Goal: Complete application form: Complete application form

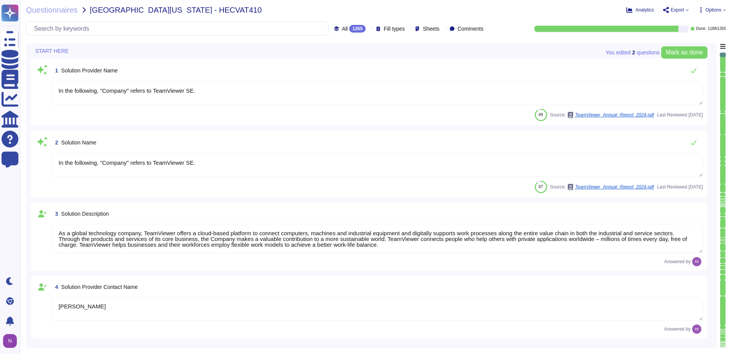
type textarea "In the following, "Company" refers to TeamViewer SE."
type textarea "As a global technology company, TeamViewer offers a cloud-based platform to con…"
type textarea "[PERSON_NAME]"
type textarea "Account Executive"
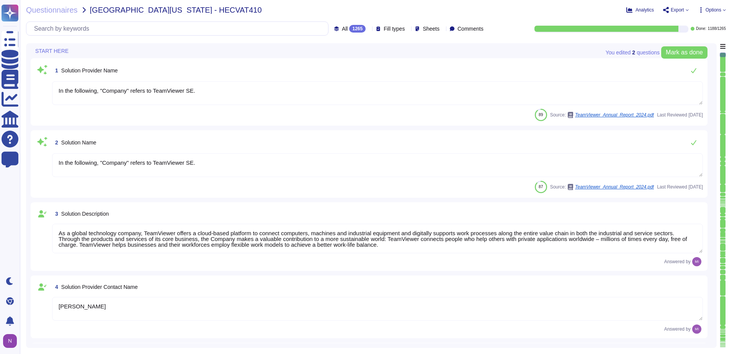
type textarea "[EMAIL_ADDRESS][DOMAIN_NAME]"
type textarea "1 727 647 3589"
click at [349, 31] on div "1265" at bounding box center [357, 29] width 16 height 8
click at [336, 65] on span "To do" at bounding box center [332, 67] width 14 height 7
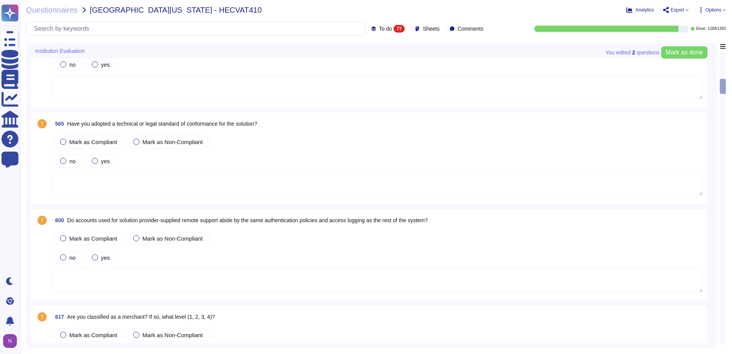
scroll to position [689, 0]
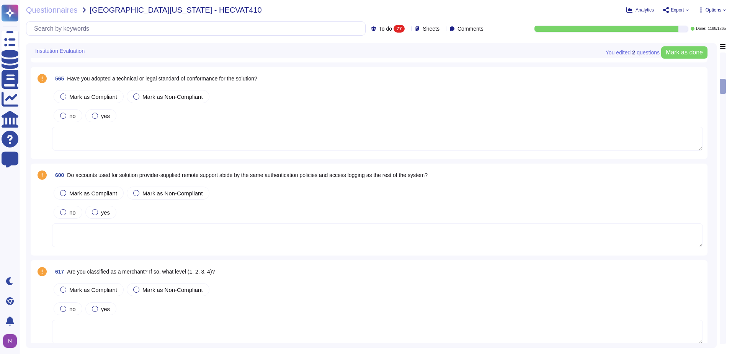
click at [236, 176] on span "Do accounts used for solution provider-supplied remote support abide by the sam…" at bounding box center [247, 175] width 361 height 6
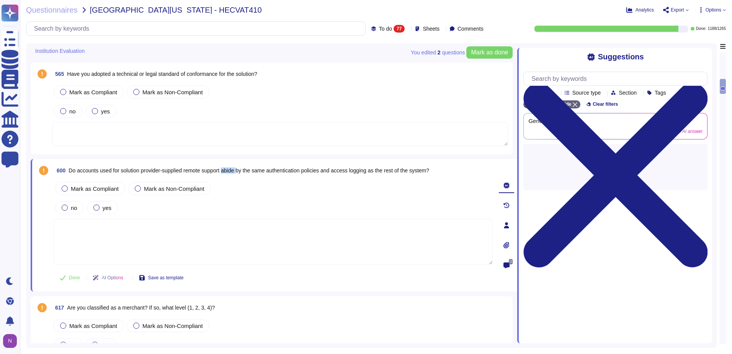
click at [236, 176] on span "600 Do accounts used for solution provider-supplied remote support abide by the…" at bounding box center [241, 170] width 375 height 14
click at [236, 172] on span "Do accounts used for solution provider-supplied remote support abide by the sam…" at bounding box center [249, 170] width 361 height 6
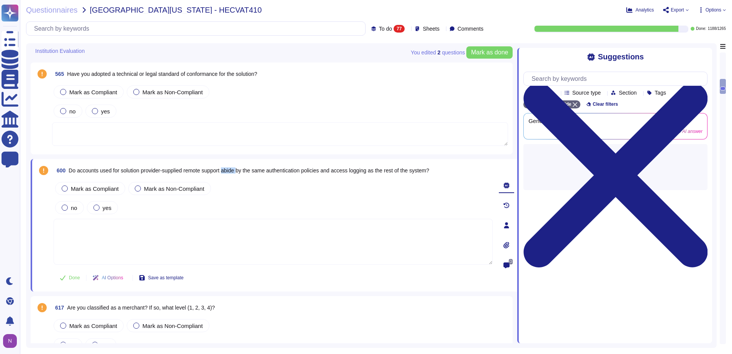
click at [236, 172] on span "Do accounts used for solution provider-supplied remote support abide by the sam…" at bounding box center [249, 170] width 361 height 6
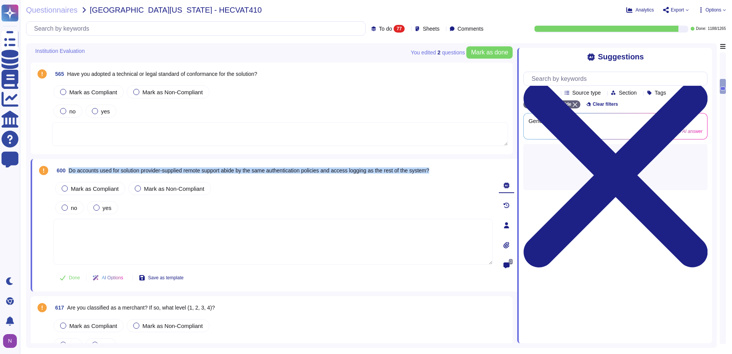
click at [236, 172] on span "Do accounts used for solution provider-supplied remote support abide by the sam…" at bounding box center [249, 170] width 361 height 6
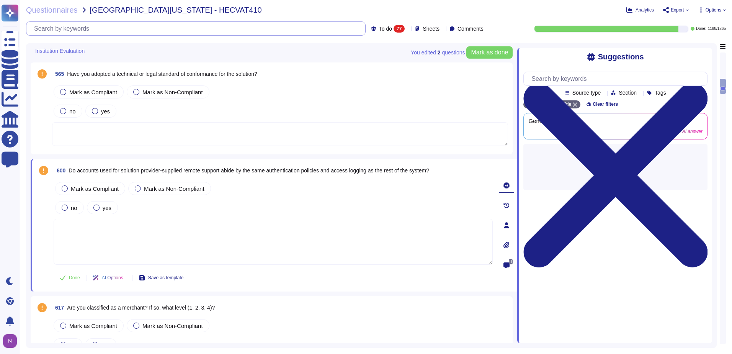
click at [139, 27] on input "text" at bounding box center [197, 28] width 335 height 13
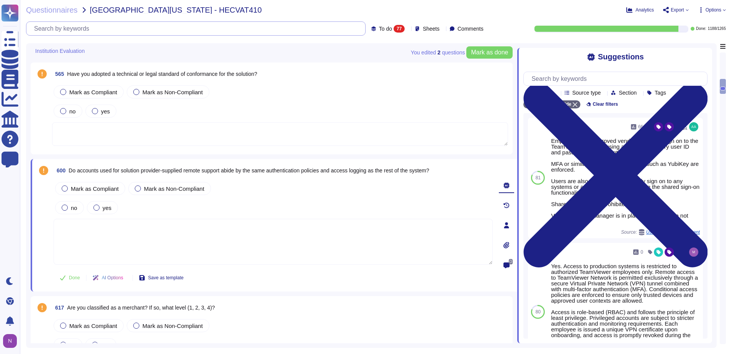
paste input "Do accounts used for solution provider-supplied remote support abide by the sam…"
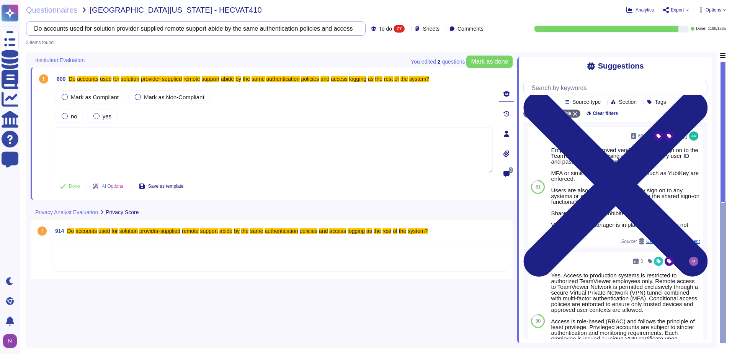
scroll to position [0, 0]
type input "Do accounts used for solution provider-supplied remote support abide by the sam…"
click at [104, 253] on div at bounding box center [280, 256] width 456 height 31
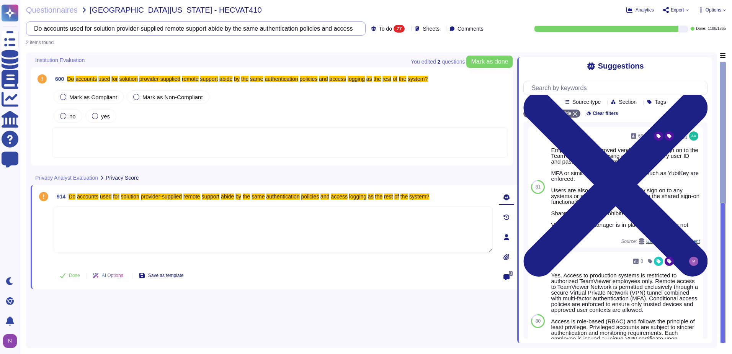
click at [204, 29] on input "Do accounts used for solution provider-supplied remote support abide by the sam…" at bounding box center [193, 28] width 327 height 13
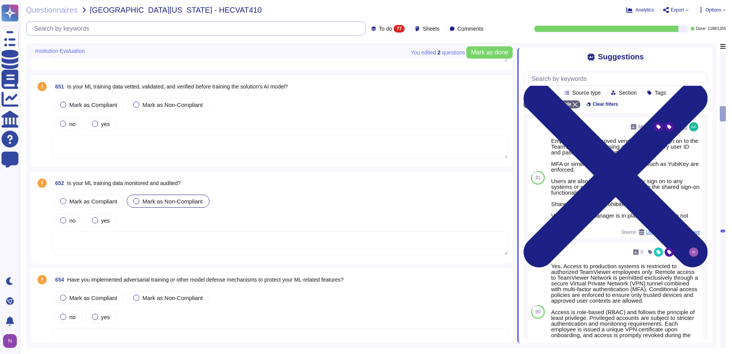
scroll to position [1416, 0]
click at [119, 181] on span "Is your ML training data monitored and audited?" at bounding box center [124, 182] width 114 height 6
click at [119, 181] on span "652 Is your ML training data monitored and audited?" at bounding box center [116, 183] width 129 height 14
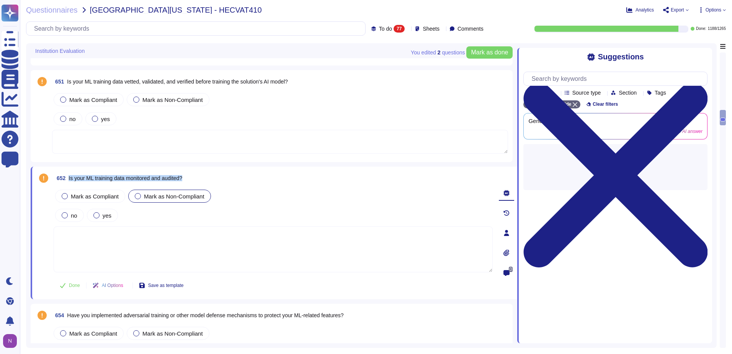
click at [119, 181] on span "652 Is your ML training data monitored and audited?" at bounding box center [118, 178] width 129 height 14
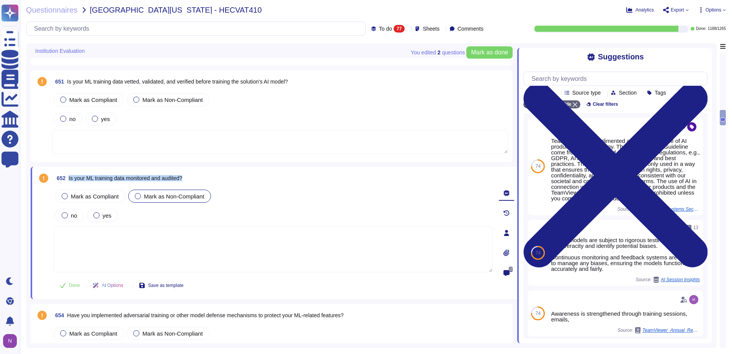
copy span "Is your ML training data monitored and audited?"
click at [327, 29] on input "text" at bounding box center [197, 28] width 335 height 13
paste input "Is your ML training data monitored and audited?"
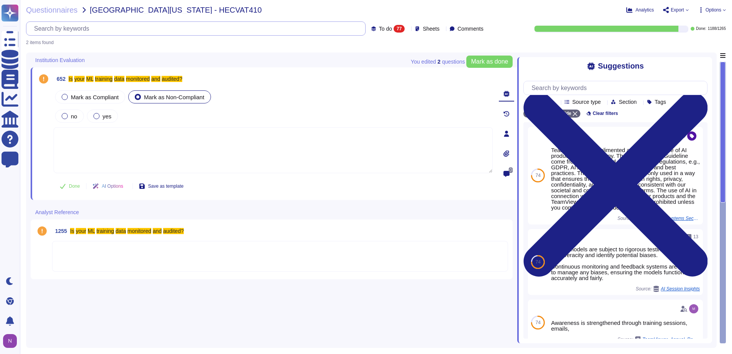
scroll to position [0, 0]
type input "Is your ML training data monitored and audited?"
click at [166, 258] on div at bounding box center [280, 256] width 456 height 31
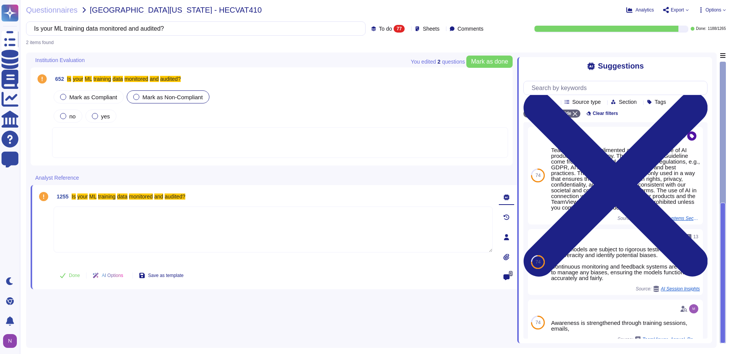
click at [197, 194] on div "1255 Is your ML training data monitored and audited?" at bounding box center [273, 196] width 439 height 14
click at [272, 157] on div at bounding box center [280, 142] width 456 height 31
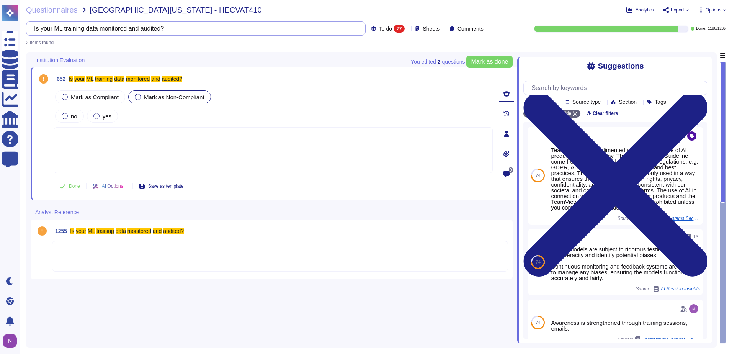
click at [160, 31] on input "Is your ML training data monitored and audited?" at bounding box center [193, 28] width 327 height 13
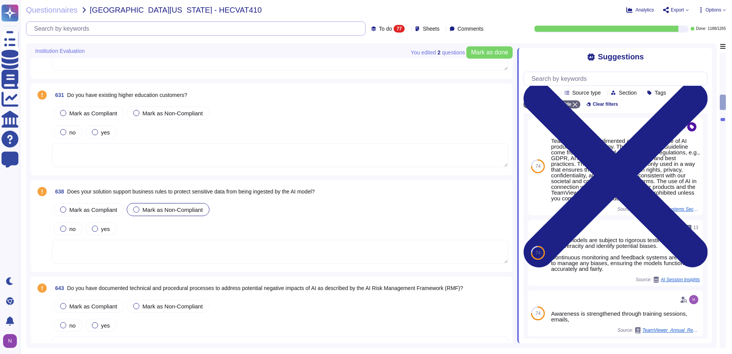
scroll to position [1033, 0]
click at [203, 193] on span "Does your solution support business rules to protect sensitive data from being …" at bounding box center [191, 193] width 248 height 6
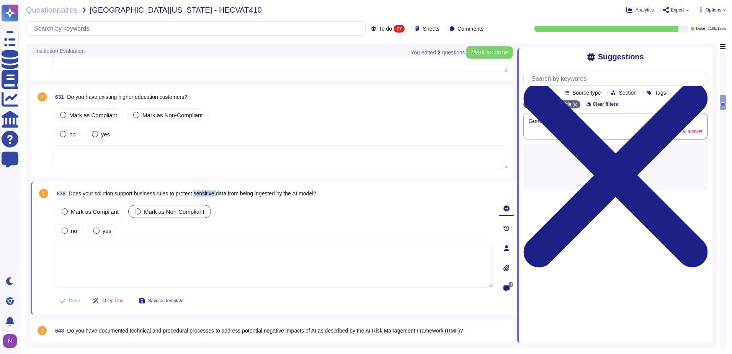
click at [203, 193] on span "Does your solution support business rules to protect sensitive data from being …" at bounding box center [193, 193] width 248 height 6
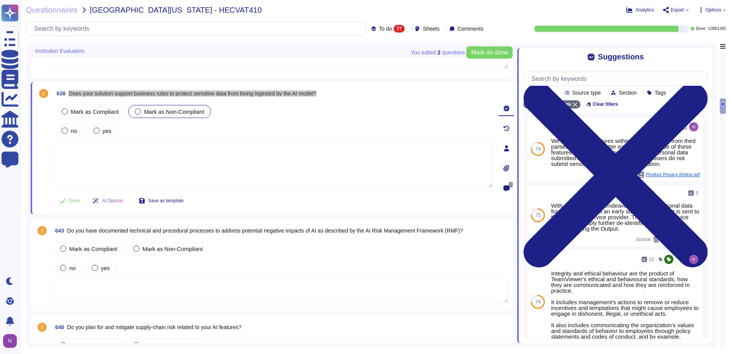
scroll to position [1148, 0]
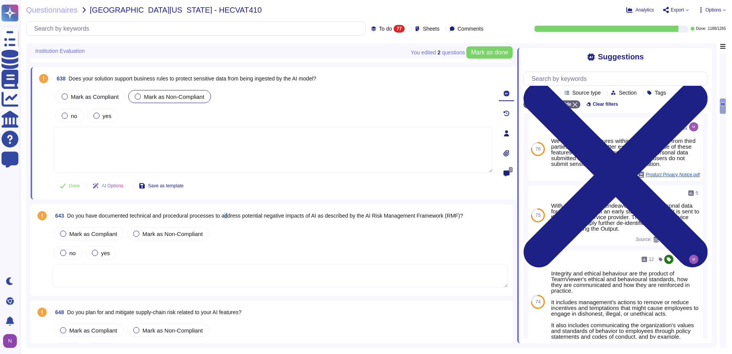
click at [227, 219] on span "643 Do you have documented technical and procedural processes to address potent…" at bounding box center [257, 216] width 411 height 14
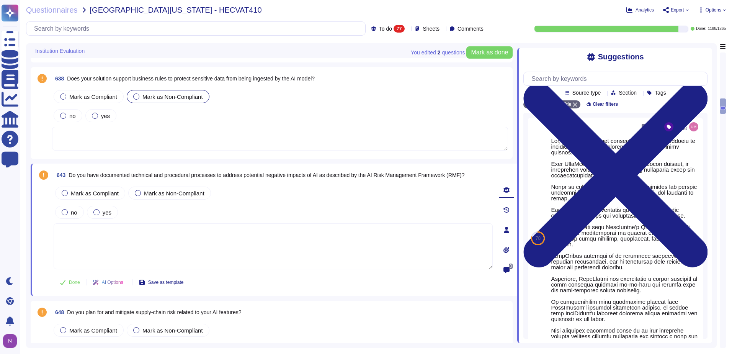
click at [234, 175] on span "Do you have documented technical and procedural processes to address potential …" at bounding box center [267, 175] width 396 height 6
click at [233, 176] on span "Do you have documented technical and procedural processes to address potential …" at bounding box center [267, 175] width 396 height 6
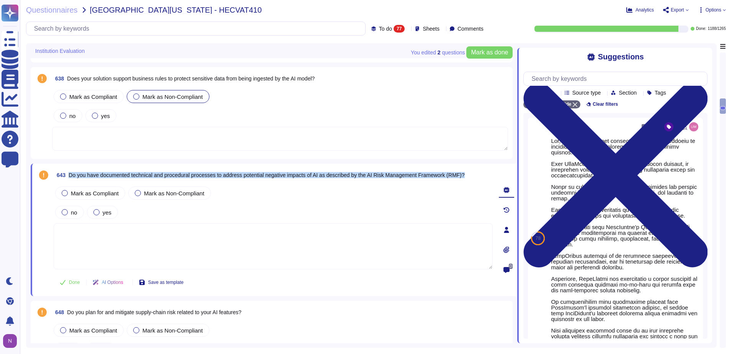
click at [233, 176] on span "Do you have documented technical and procedural processes to address potential …" at bounding box center [267, 175] width 396 height 6
copy span "Do you have documented technical and procedural processes to address potential …"
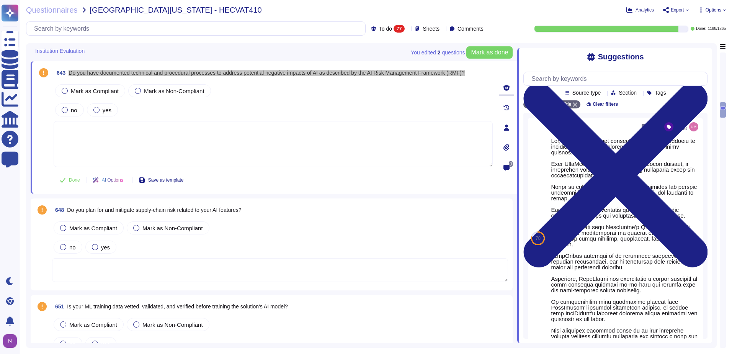
scroll to position [1263, 0]
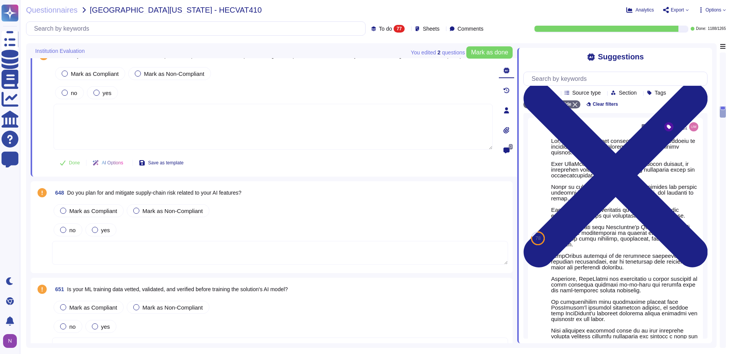
click at [208, 194] on span "Do you plan for and mitigate supply-chain risk related to your AI features?" at bounding box center [154, 192] width 174 height 6
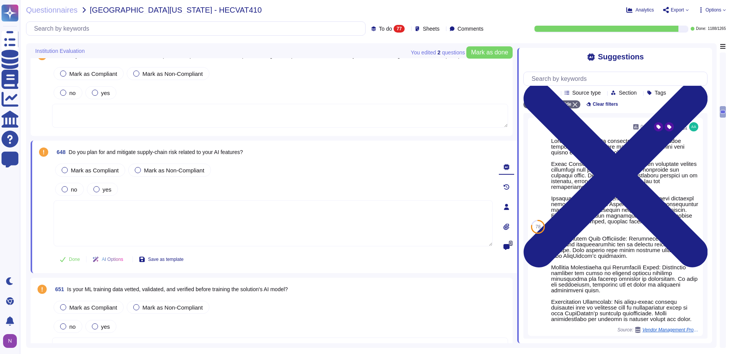
click at [212, 154] on span "Do you plan for and mitigate supply-chain risk related to your AI features?" at bounding box center [156, 152] width 174 height 6
copy span "Do you plan for and mitigate supply-chain risk related to your AI features?"
click at [194, 290] on span "Is your ML training data vetted, validated, and verified before training the so…" at bounding box center [177, 289] width 221 height 6
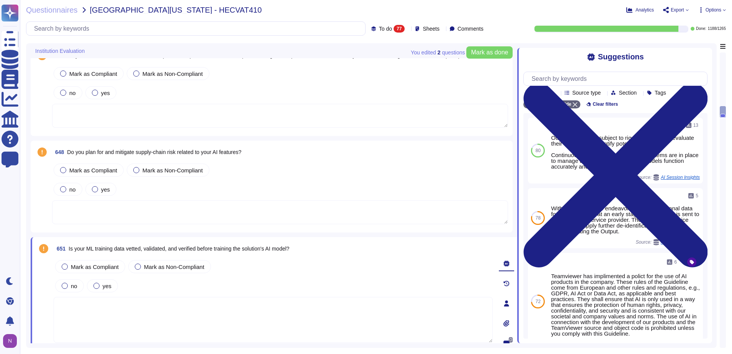
click at [254, 248] on span "Is your ML training data vetted, validated, and verified before training the so…" at bounding box center [179, 248] width 221 height 6
copy span "Is your ML training data vetted, validated, and verified before training the so…"
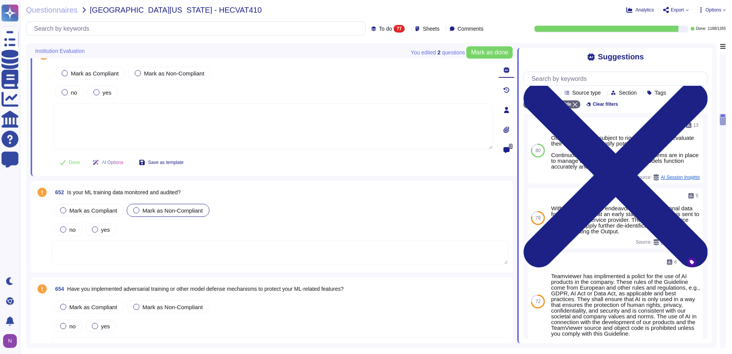
scroll to position [1454, 0]
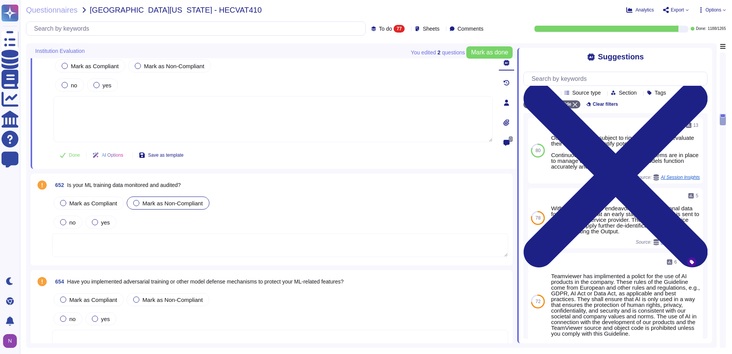
click at [137, 186] on span "Is your ML training data monitored and audited?" at bounding box center [124, 185] width 114 height 6
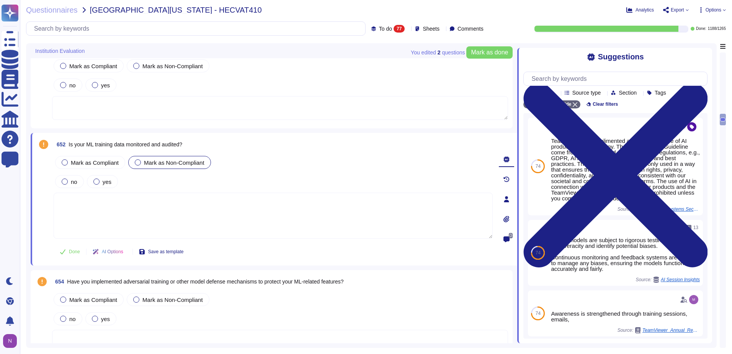
click at [149, 145] on span "Is your ML training data monitored and audited?" at bounding box center [126, 144] width 114 height 6
click at [146, 145] on span "Is your ML training data monitored and audited?" at bounding box center [126, 144] width 114 height 6
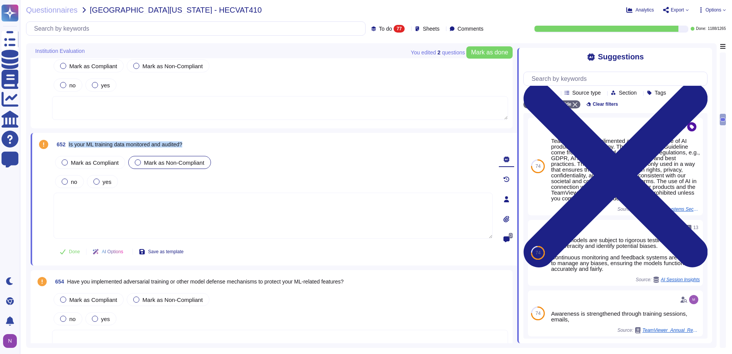
click at [146, 145] on span "Is your ML training data monitored and audited?" at bounding box center [126, 144] width 114 height 6
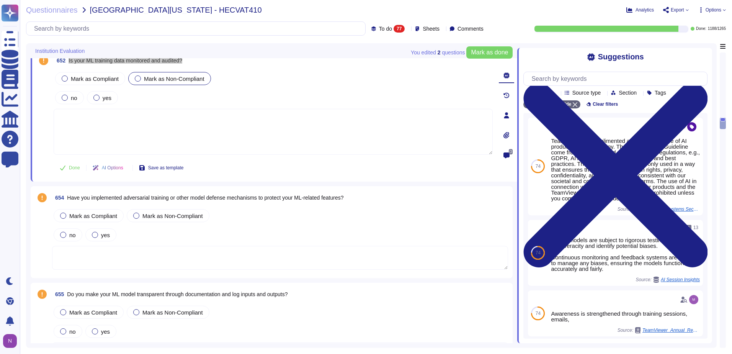
scroll to position [1569, 0]
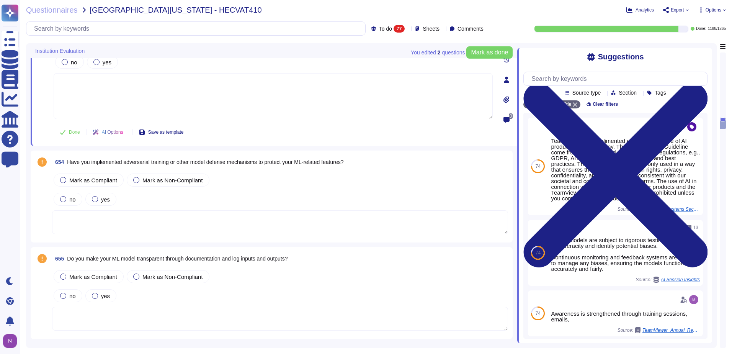
click at [240, 163] on span "Have you implemented adversarial training or other model defense mechanisms to …" at bounding box center [205, 162] width 276 height 6
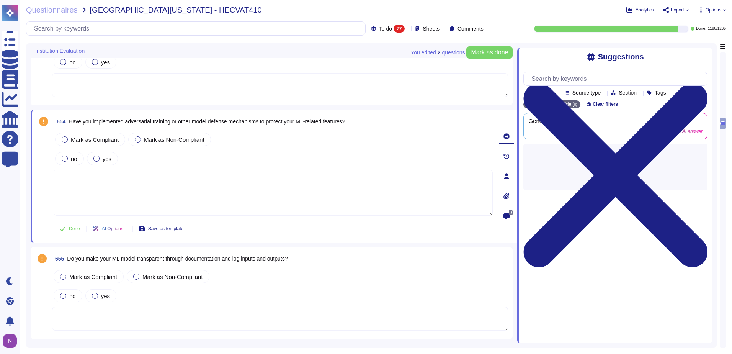
click at [214, 122] on span "Have you implemented adversarial training or other model defense mechanisms to …" at bounding box center [207, 121] width 276 height 6
click at [222, 121] on span "Have you implemented adversarial training or other model defense mechanisms to …" at bounding box center [207, 121] width 276 height 6
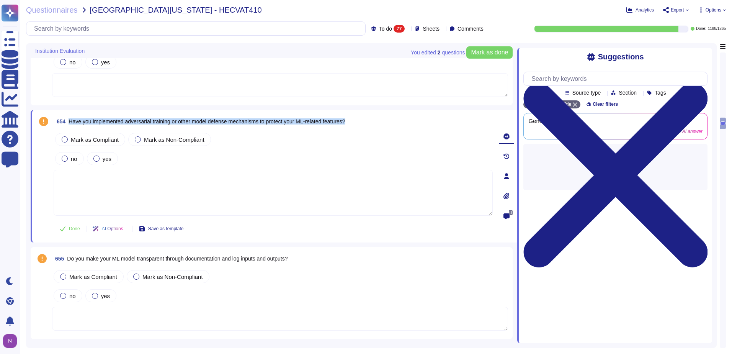
click at [222, 121] on span "Have you implemented adversarial training or other model defense mechanisms to …" at bounding box center [207, 121] width 276 height 6
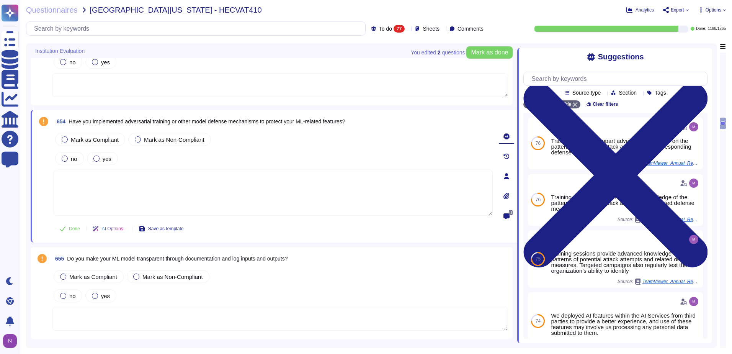
click at [198, 259] on span "Do you make your ML model transparent through documentation and log inputs and …" at bounding box center [177, 258] width 220 height 6
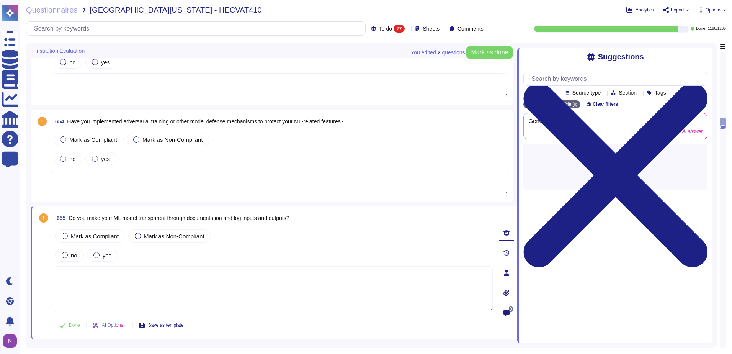
click at [213, 220] on span "Do you make your ML model transparent through documentation and log inputs and …" at bounding box center [179, 218] width 220 height 6
click at [201, 216] on span "Do you make your ML model transparent through documentation and log inputs and …" at bounding box center [179, 218] width 220 height 6
copy span "Do you make your ML model transparent through documentation and log inputs and …"
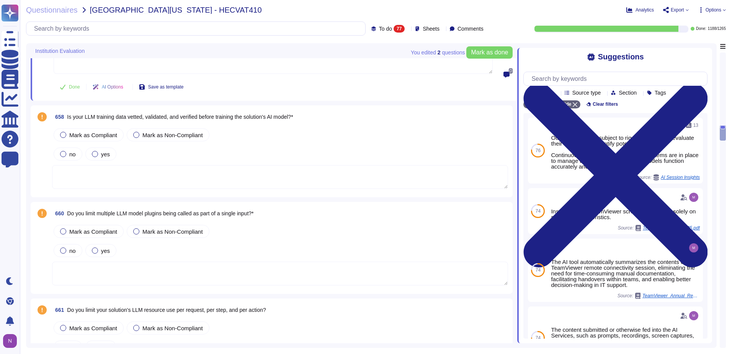
scroll to position [1799, 0]
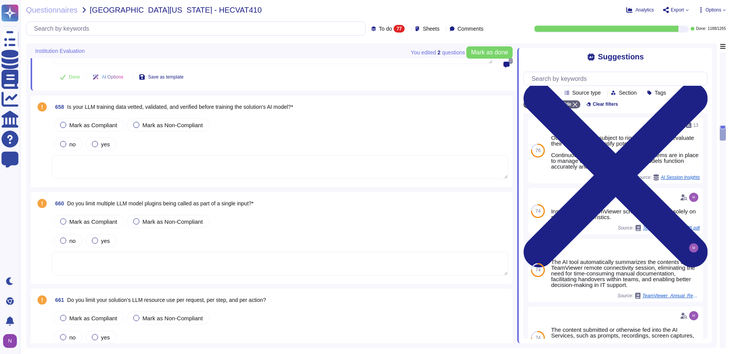
click at [192, 107] on span "Is your LLM training data vetted, validated, and verified before training the s…" at bounding box center [180, 107] width 226 height 6
click at [192, 136] on div "no yes" at bounding box center [280, 144] width 456 height 16
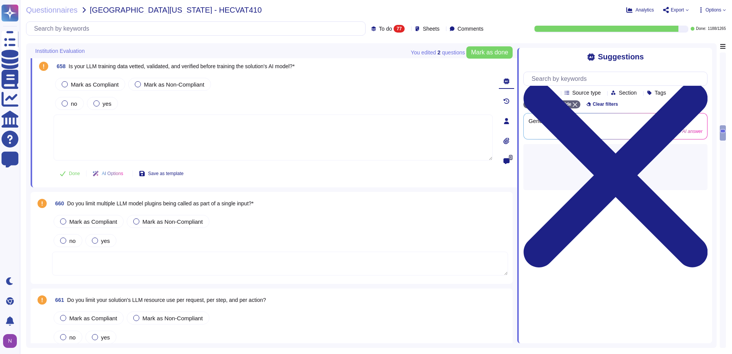
click at [192, 107] on div "no yes" at bounding box center [273, 103] width 439 height 16
drag, startPoint x: 192, startPoint y: 107, endPoint x: 198, endPoint y: 66, distance: 41.7
click at [198, 66] on span "Is your LLM training data vetted, validated, and verified before training the s…" at bounding box center [182, 66] width 226 height 6
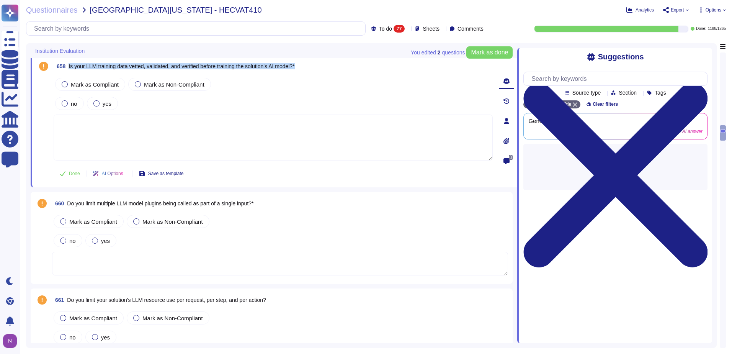
click at [198, 66] on span "Is your LLM training data vetted, validated, and verified before training the s…" at bounding box center [182, 66] width 226 height 6
copy span "Is your LLM training data vetted, validated, and verified before training the s…"
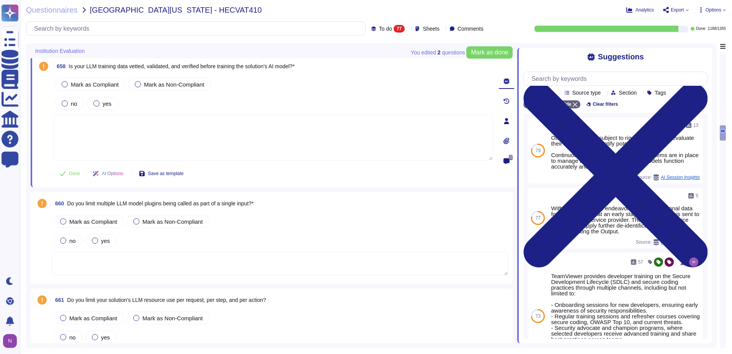
click at [192, 201] on span "Do you limit multiple LLM model plugins being called as part of a single input?*" at bounding box center [160, 203] width 186 height 6
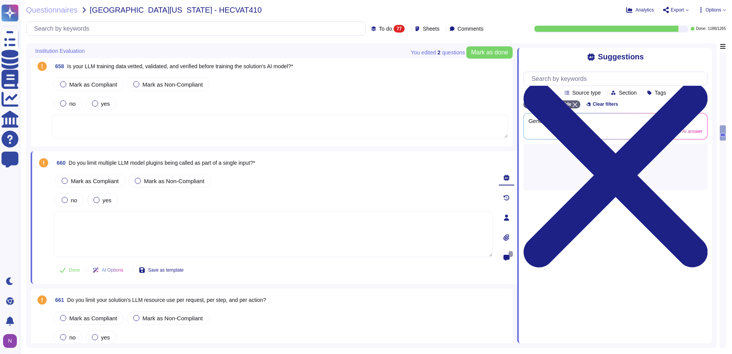
click at [177, 162] on span "Do you limit multiple LLM model plugins being called as part of a single input?*" at bounding box center [162, 163] width 186 height 6
click at [176, 162] on span "Do you limit multiple LLM model plugins being called as part of a single input?*" at bounding box center [162, 163] width 186 height 6
copy span "Do you limit multiple LLM model plugins being called as part of a single input?*"
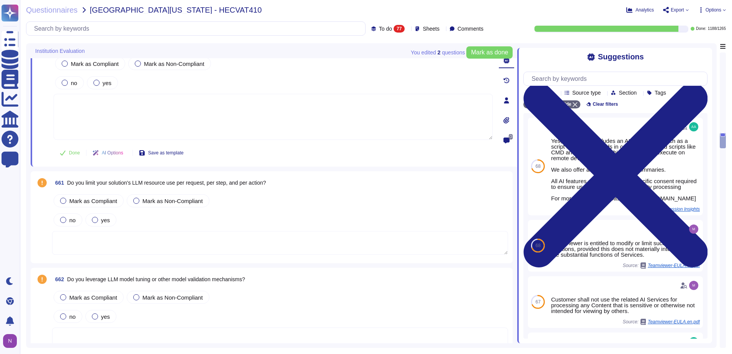
scroll to position [1952, 0]
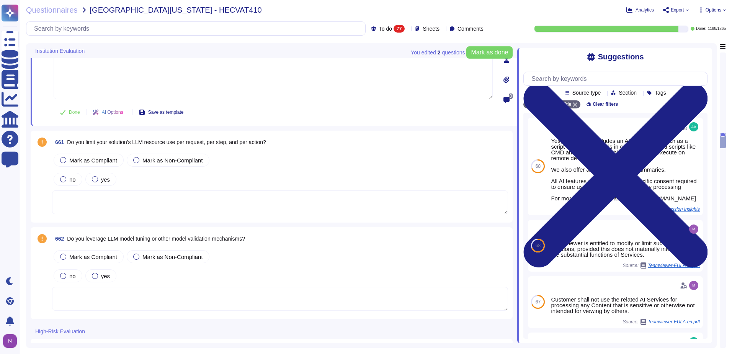
click at [173, 141] on span "Do you limit your solution's LLM resource use per request, per step, and per ac…" at bounding box center [166, 142] width 199 height 6
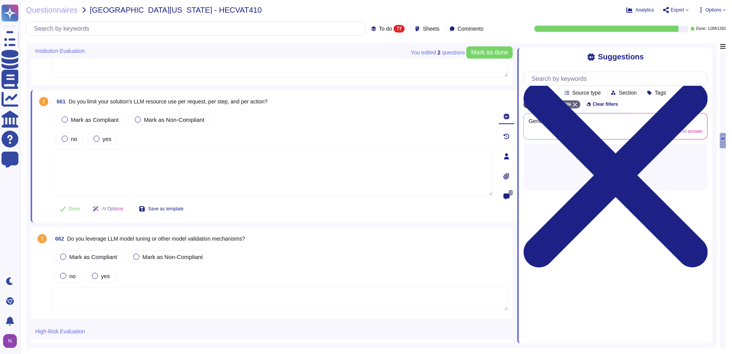
click at [176, 102] on span "Do you limit your solution's LLM resource use per request, per step, and per ac…" at bounding box center [168, 101] width 199 height 6
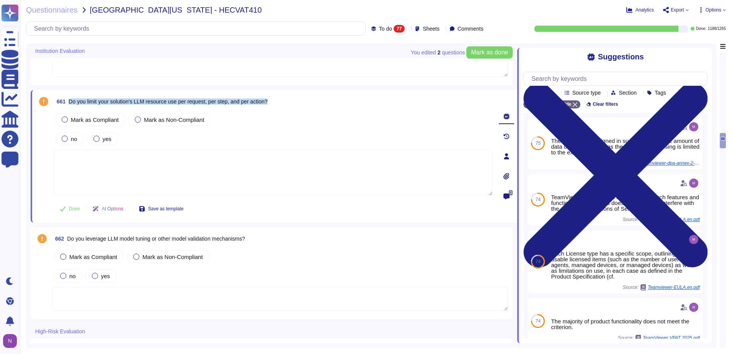
copy span "Do you limit your solution's LLM resource use per request, per step, and per ac…"
click at [126, 240] on span "Do you leverage LLM model tuning or other model validation mechanisms?" at bounding box center [156, 238] width 178 height 6
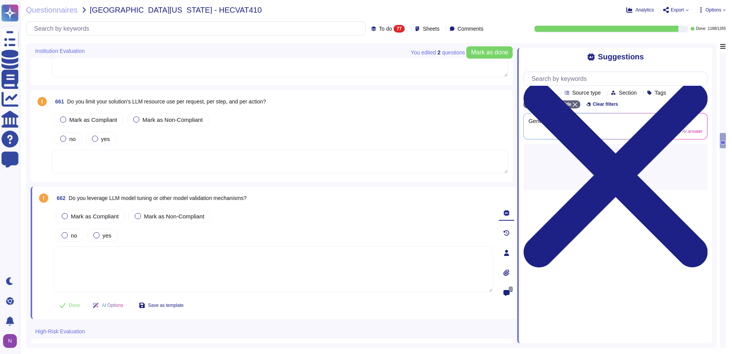
click at [131, 199] on span "Do you leverage LLM model tuning or other model validation mechanisms?" at bounding box center [158, 198] width 178 height 6
click at [131, 197] on span "Do you leverage LLM model tuning or other model validation mechanisms?" at bounding box center [158, 198] width 178 height 6
copy span "Do you leverage LLM model tuning or other model validation mechanisms?"
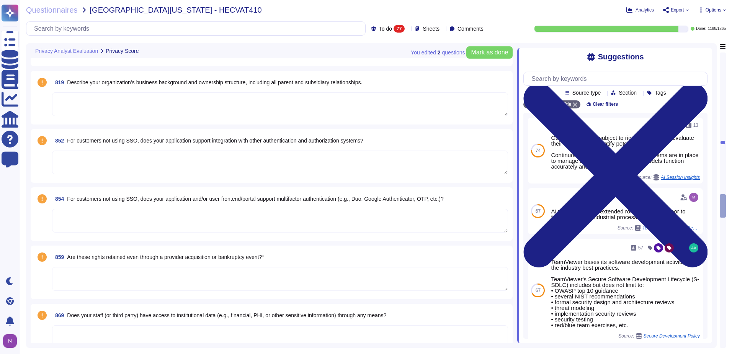
scroll to position [3177, 0]
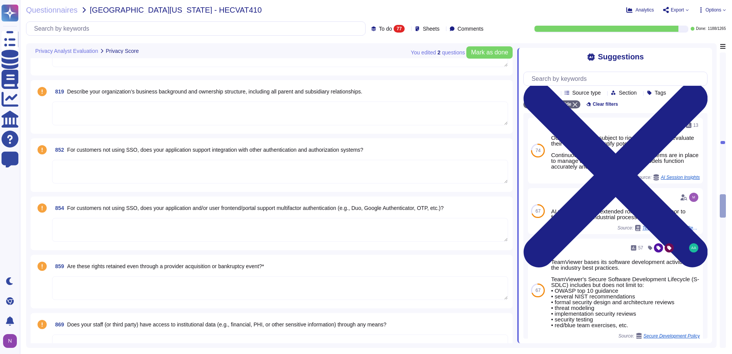
click at [202, 229] on textarea at bounding box center [280, 230] width 456 height 24
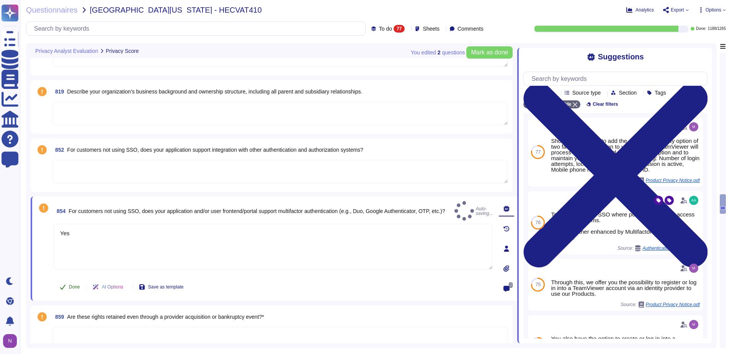
type textarea "Yes"
click at [66, 287] on button "Done" at bounding box center [70, 286] width 33 height 15
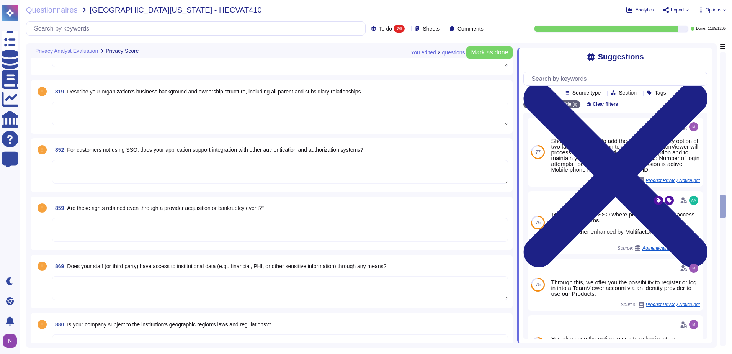
click at [85, 168] on textarea at bounding box center [280, 172] width 456 height 24
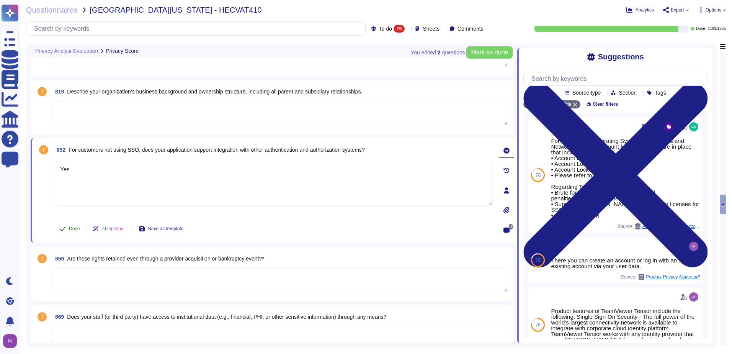
type textarea "Yes"
click at [72, 227] on span "Done" at bounding box center [74, 228] width 11 height 5
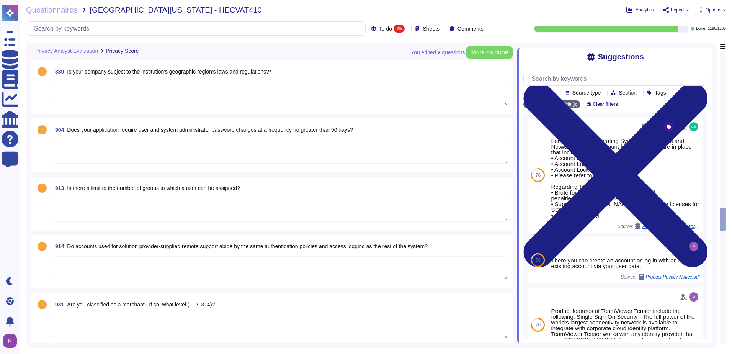
scroll to position [3368, 0]
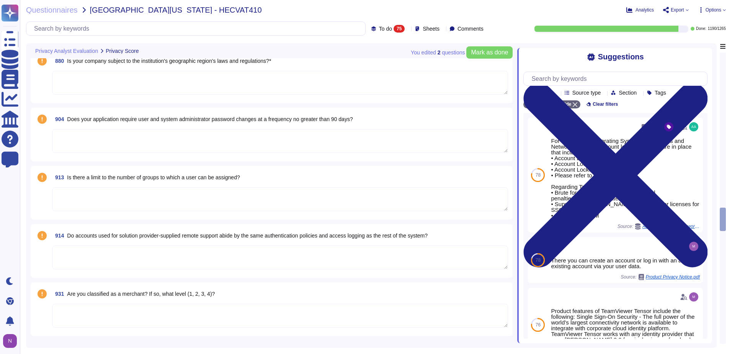
type textarea "Ask the solution provider about its infrastructure and if there is a solution t…"
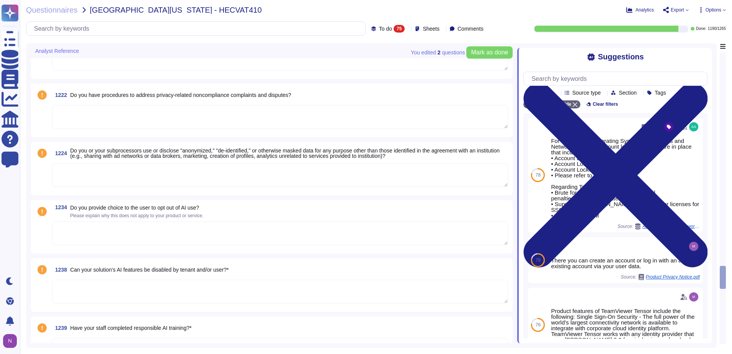
scroll to position [4172, 0]
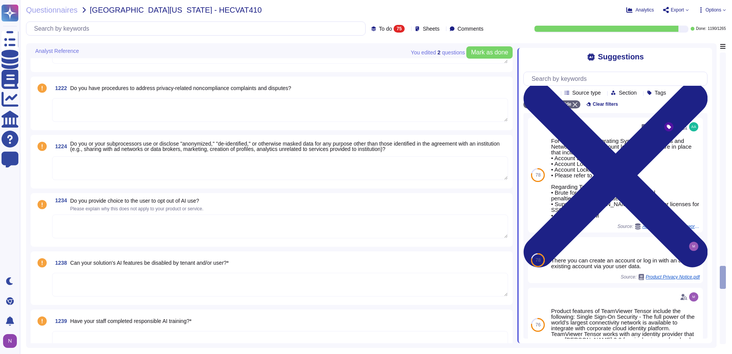
click at [149, 279] on textarea at bounding box center [280, 285] width 456 height 24
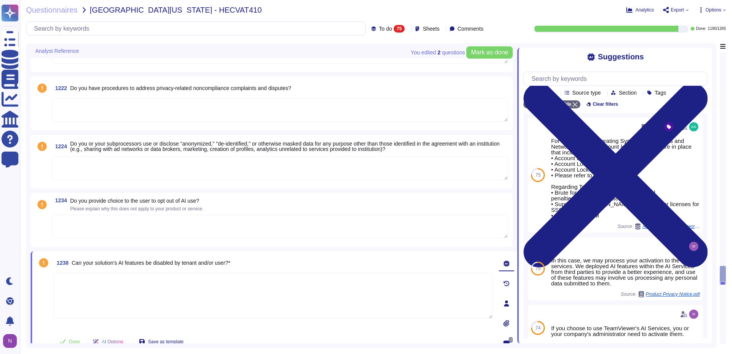
click at [161, 224] on textarea at bounding box center [280, 226] width 456 height 24
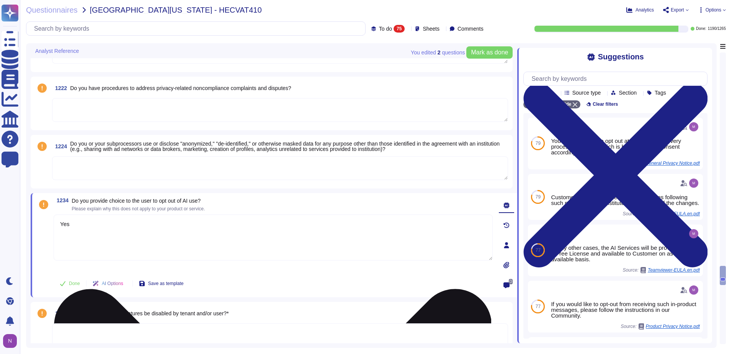
click at [131, 225] on textarea "Yes" at bounding box center [273, 237] width 439 height 46
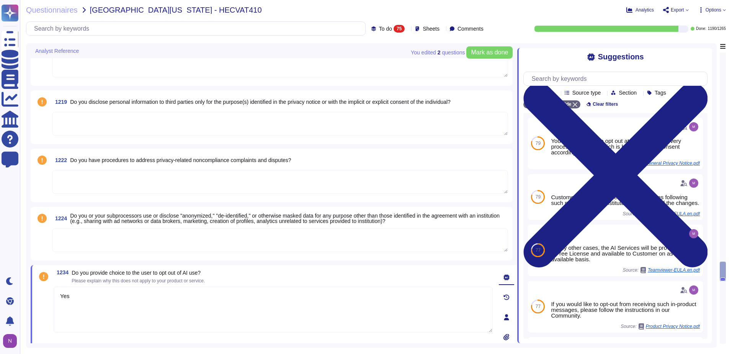
scroll to position [4095, 0]
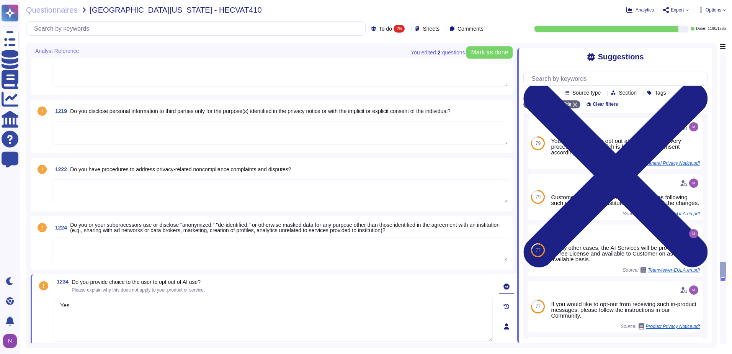
type textarea "Yes"
click at [152, 282] on span "Do you provide choice to the user to opt out of AI use?" at bounding box center [136, 282] width 129 height 6
click at [150, 284] on span "Do you provide choice to the user to opt out of AI use?" at bounding box center [136, 287] width 129 height 6
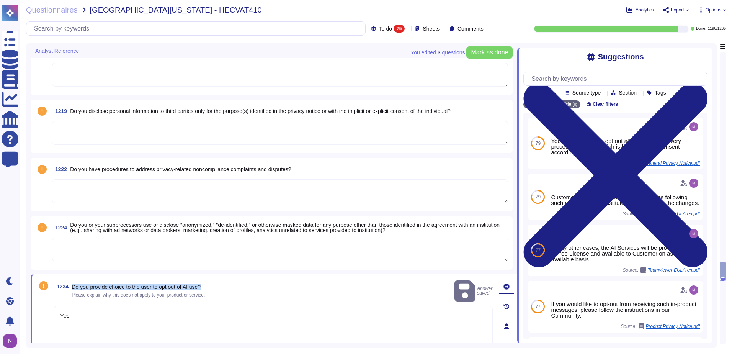
click at [150, 284] on span "Do you provide choice to the user to opt out of AI use?" at bounding box center [136, 287] width 129 height 6
copy span "Do you provide choice to the user to opt out of AI use?"
click at [153, 29] on input "text" at bounding box center [197, 28] width 335 height 13
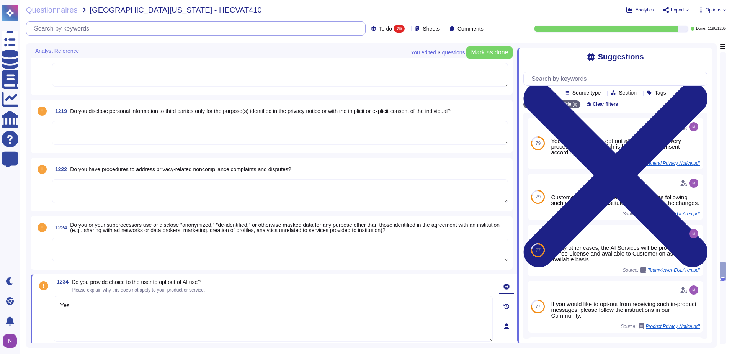
paste input "Do you provide choice to the user to opt out of AI use?"
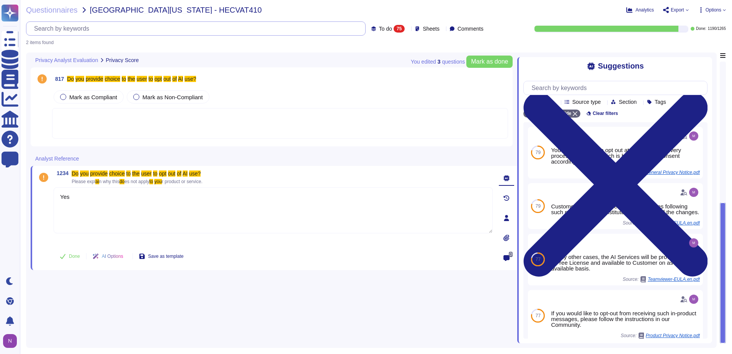
type textarea "Yes"
type input "Do you provide choice to the user to opt out of AI use?"
click at [98, 117] on div at bounding box center [280, 123] width 456 height 31
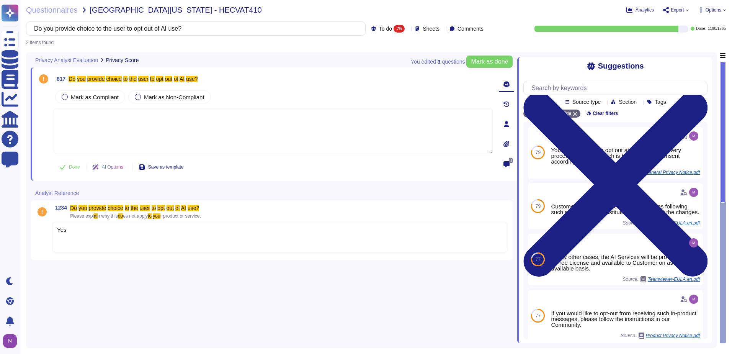
click at [379, 28] on span "To do" at bounding box center [385, 28] width 13 height 5
click at [372, 47] on span "All" at bounding box center [369, 48] width 7 height 7
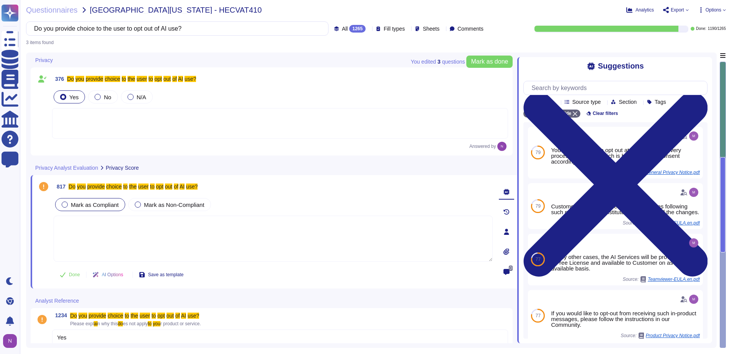
click at [74, 204] on span "Mark as Compliant" at bounding box center [95, 204] width 48 height 7
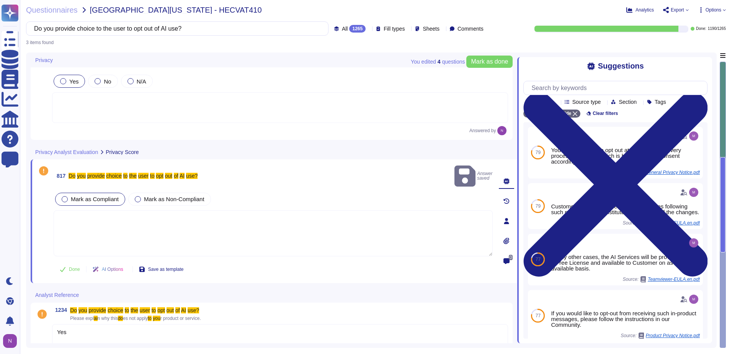
scroll to position [24, 0]
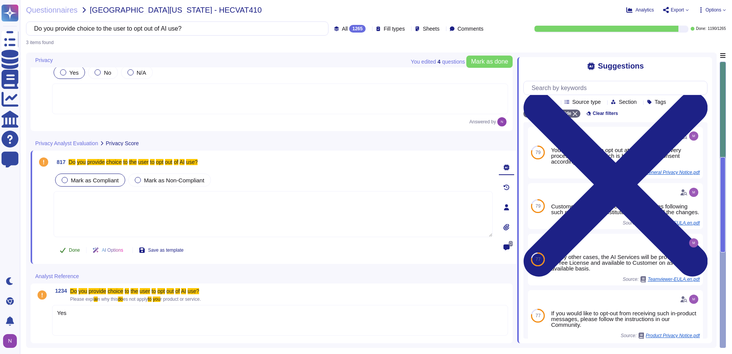
click at [70, 251] on span "Done" at bounding box center [74, 250] width 11 height 5
click at [72, 318] on div "Yes" at bounding box center [280, 320] width 456 height 31
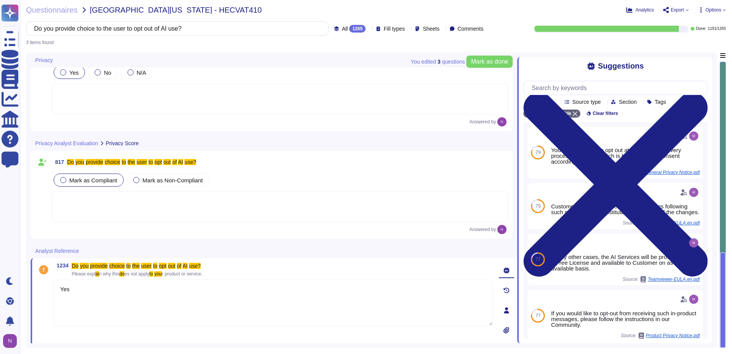
type textarea "Yes"
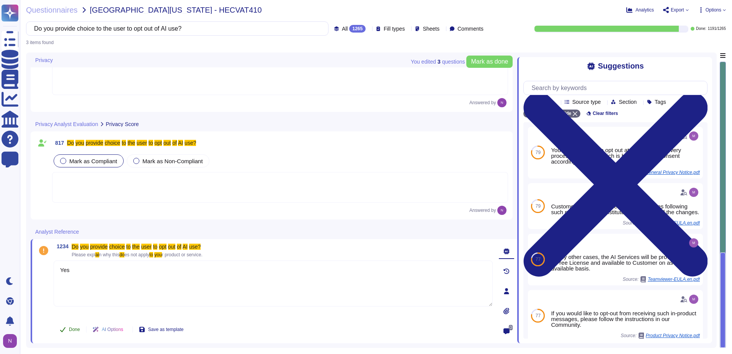
click at [71, 329] on span "Done" at bounding box center [74, 329] width 11 height 5
click at [156, 30] on input "Do you provide choice to the user to opt out of AI use?" at bounding box center [175, 28] width 290 height 13
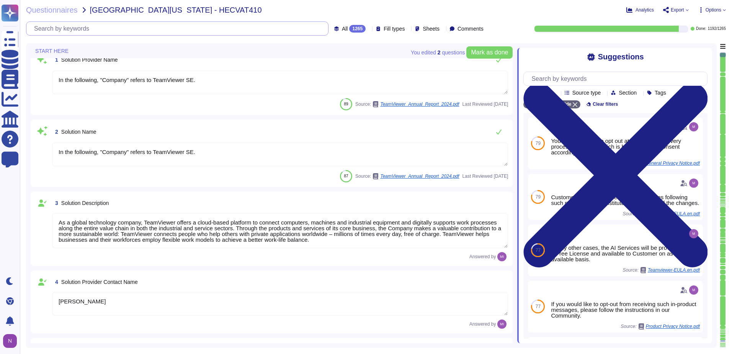
type textarea "[EMAIL_ADDRESS][DOMAIN_NAME]"
type textarea "1 727 647 3589"
type textarea "In the following, "Company" refers to TeamViewer SE."
type textarea "As a global technology company, TeamViewer offers a cloud-based platform to con…"
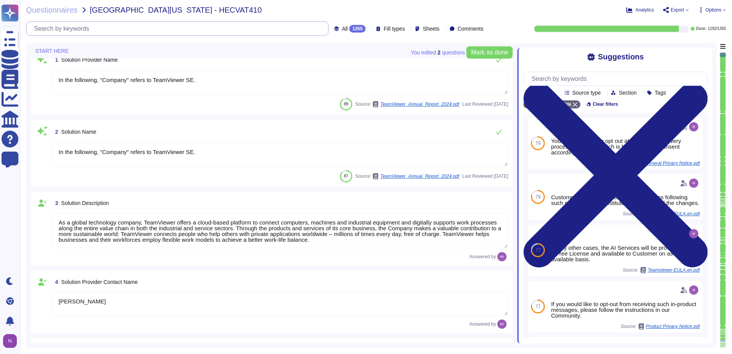
type textarea "[PERSON_NAME]"
type textarea "Account Executive"
click at [349, 28] on div "1265" at bounding box center [357, 29] width 16 height 8
click at [334, 69] on span "To do" at bounding box center [332, 67] width 14 height 7
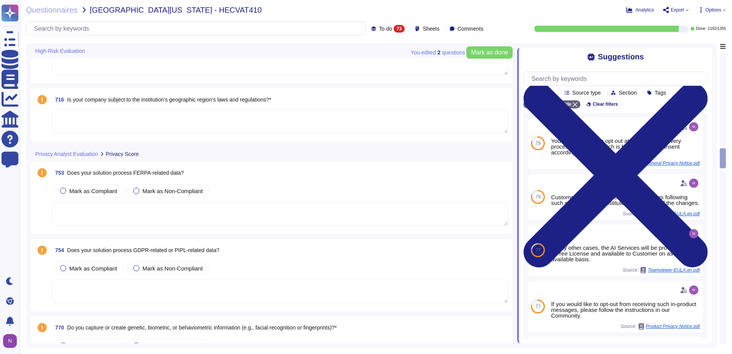
scroll to position [2384, 0]
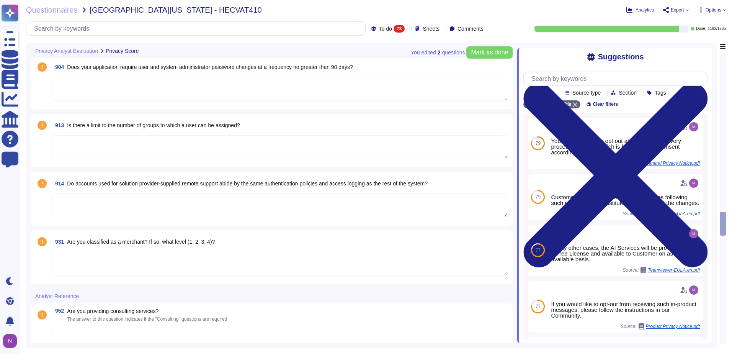
type textarea "Ask the solution provider about its infrastructure and if there is a solution t…"
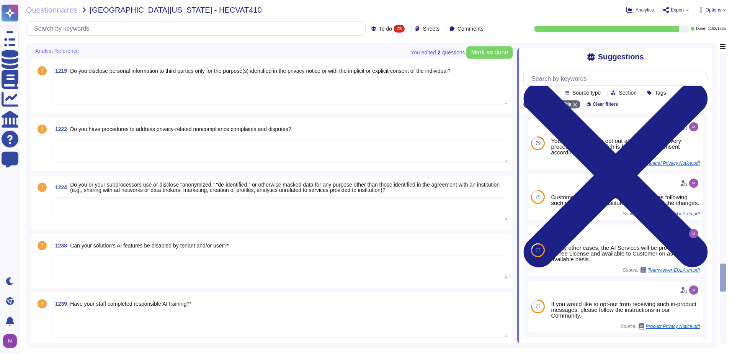
scroll to position [4029, 0]
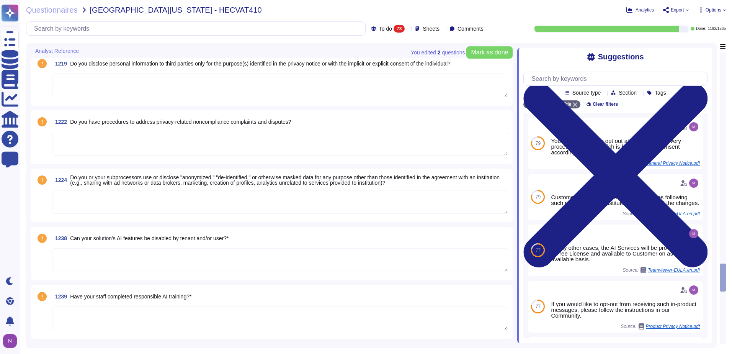
click at [129, 237] on span "Can your solution's AI features be disabled by tenant and/or user?*" at bounding box center [149, 238] width 158 height 6
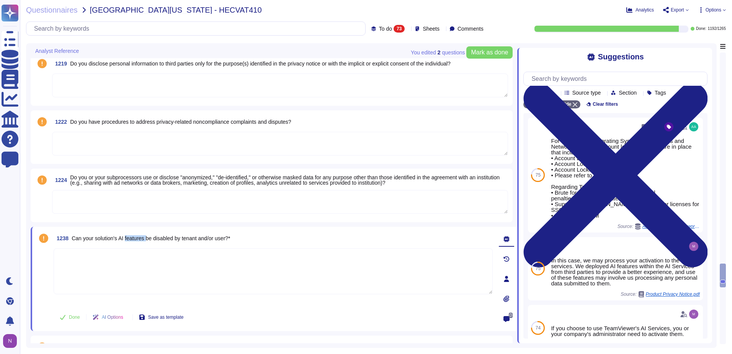
click at [129, 237] on span "Can your solution's AI features be disabled by tenant and/or user?*" at bounding box center [151, 238] width 158 height 6
click at [168, 33] on input "text" at bounding box center [197, 28] width 335 height 13
paste input "Can your solution's AI features be disabled by tenant and/or user?*"
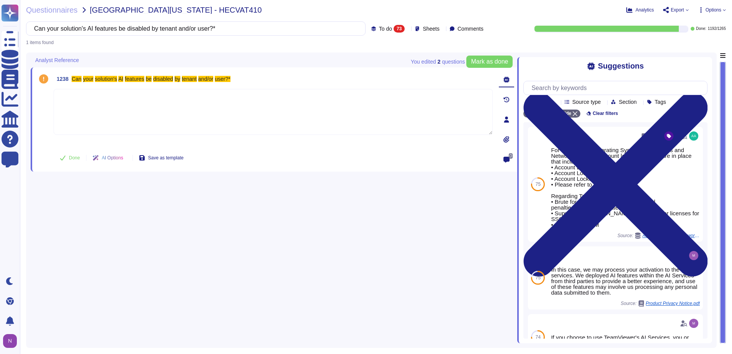
type input "Can your solution's AI features be disabled by tenant and/or user?*"
click at [379, 29] on span "To do" at bounding box center [385, 28] width 13 height 5
click at [372, 49] on div "All 1265" at bounding box center [397, 48] width 62 height 8
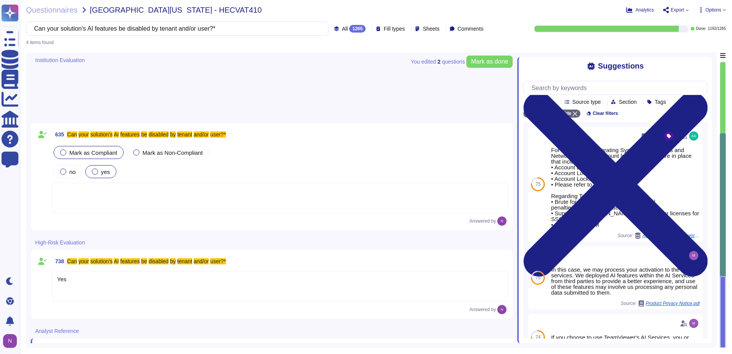
scroll to position [147, 0]
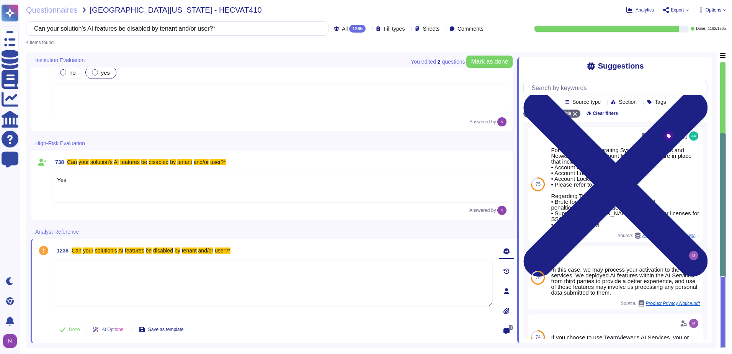
click at [124, 272] on textarea at bounding box center [273, 283] width 439 height 46
type textarea "Yes"
click at [72, 328] on span "Done" at bounding box center [74, 329] width 11 height 5
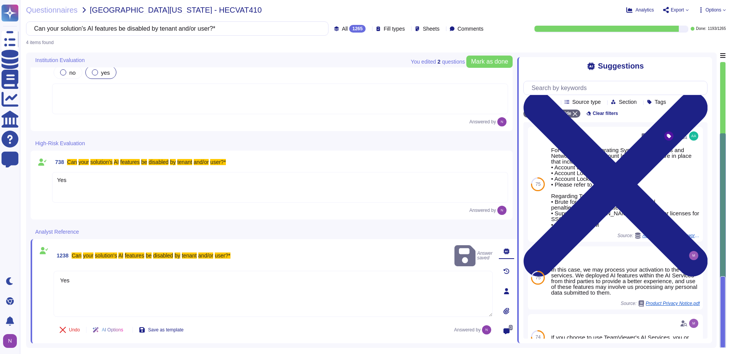
click at [111, 175] on div "Yes" at bounding box center [280, 187] width 456 height 31
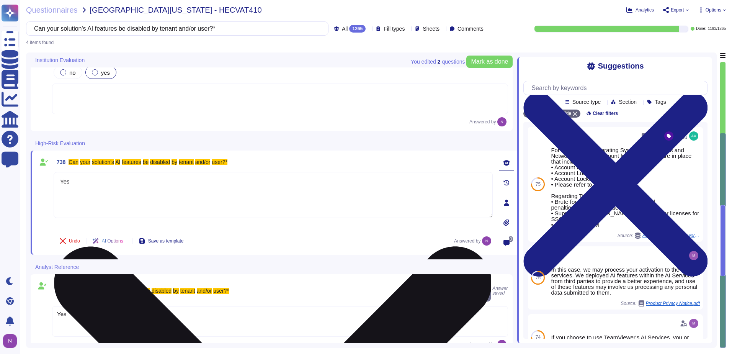
type textarea "Yes"
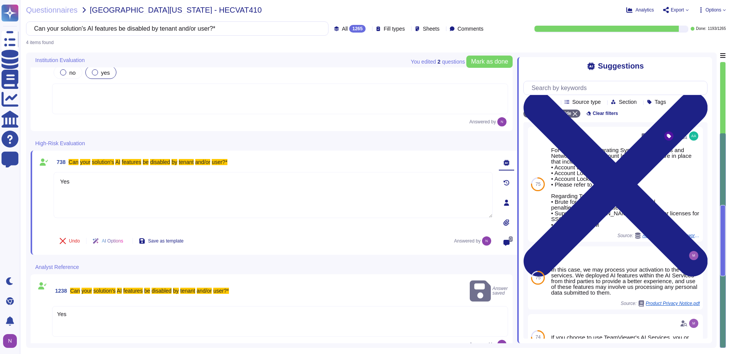
click at [104, 96] on div at bounding box center [280, 98] width 456 height 31
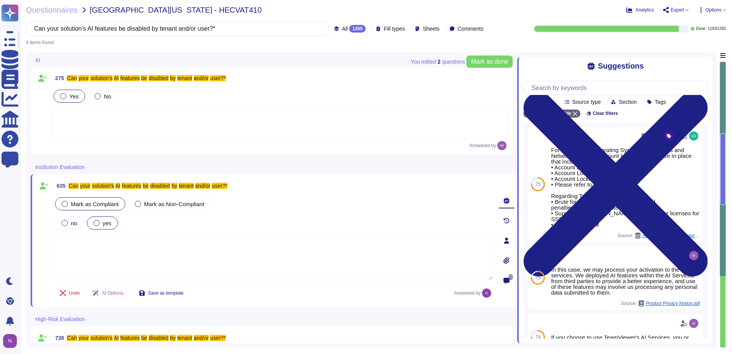
scroll to position [0, 0]
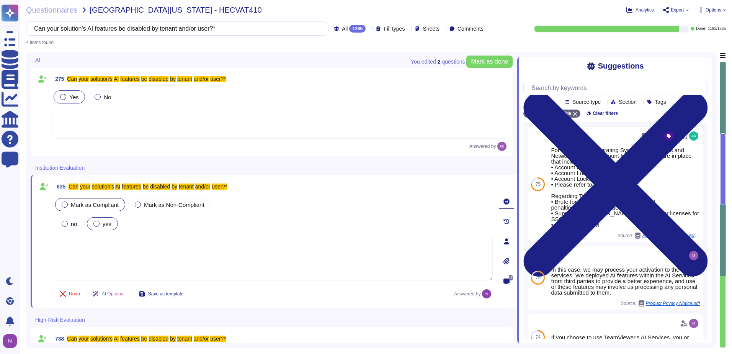
click at [96, 116] on div at bounding box center [280, 123] width 456 height 31
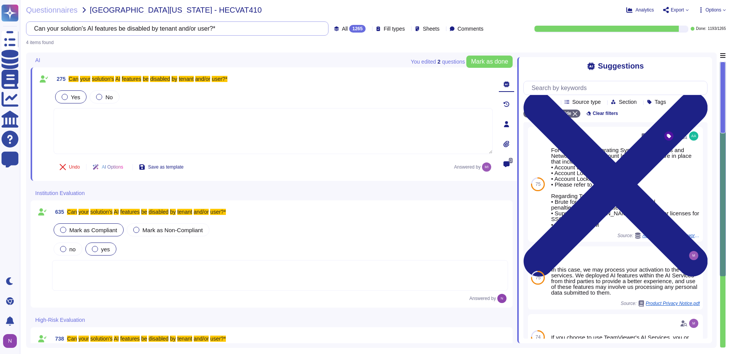
click at [266, 30] on input "Can your solution's AI features be disabled by tenant and/or user?*" at bounding box center [175, 28] width 290 height 13
click at [210, 28] on input "Can your solution's AI features be disabled by tenant and/or user?*" at bounding box center [175, 28] width 290 height 13
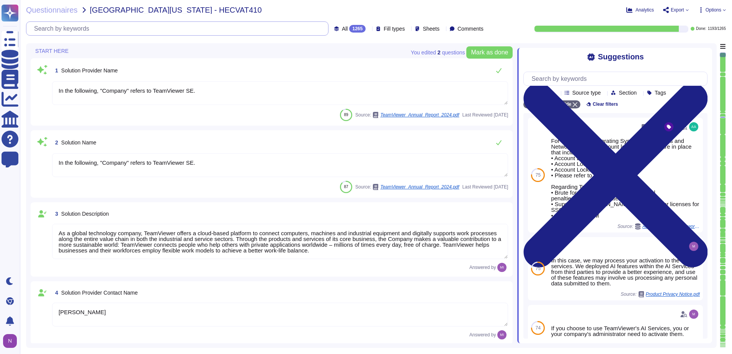
type textarea "As a global technology company, TeamViewer offers a cloud-based platform to con…"
type textarea "[PERSON_NAME]"
type textarea "Account Executive"
type textarea "[EMAIL_ADDRESS][DOMAIN_NAME]"
type textarea "1 727 647 3589"
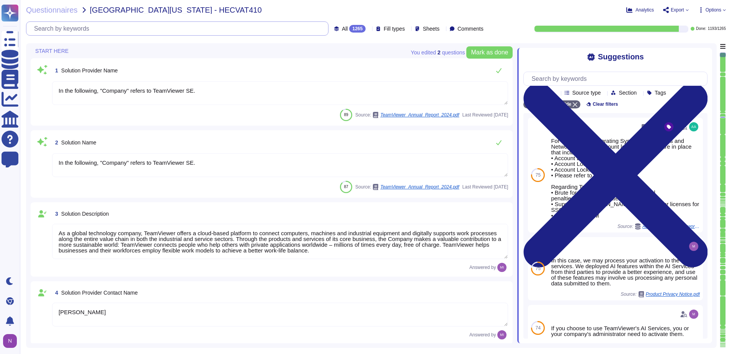
type textarea "In the following, "Company" refers to TeamViewer SE."
click at [349, 28] on div "1265" at bounding box center [357, 29] width 16 height 8
click at [336, 66] on span "To do" at bounding box center [332, 67] width 14 height 7
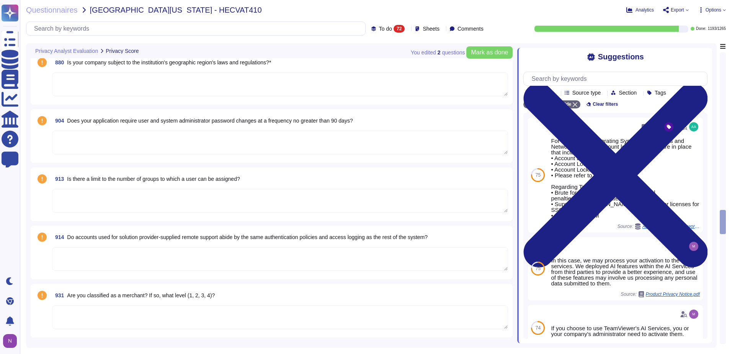
type textarea "Ask the solution provider about its infrastructure and if there is a solution t…"
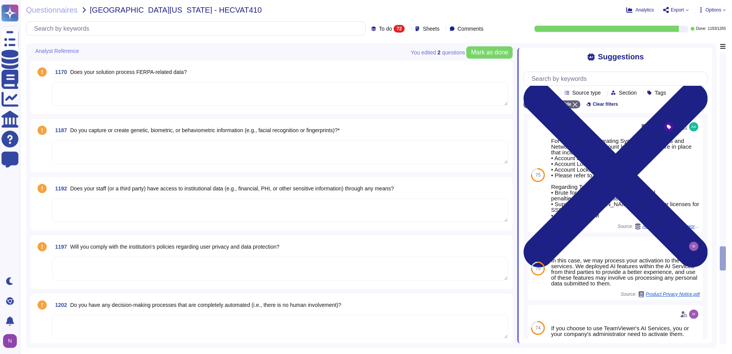
scroll to position [3712, 0]
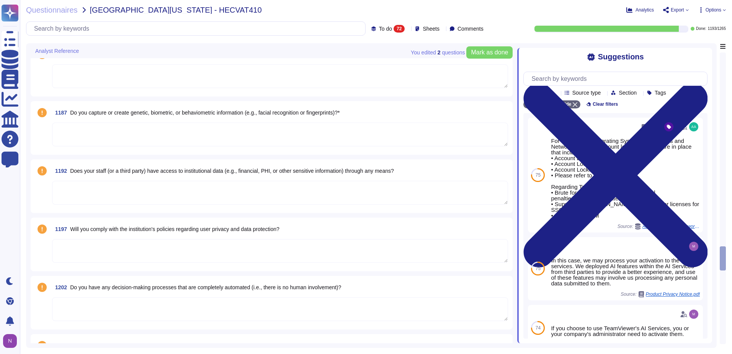
click at [228, 113] on span "Do you capture or create genetic, biometric, or behaviometric information (e.g.…" at bounding box center [204, 112] width 269 height 6
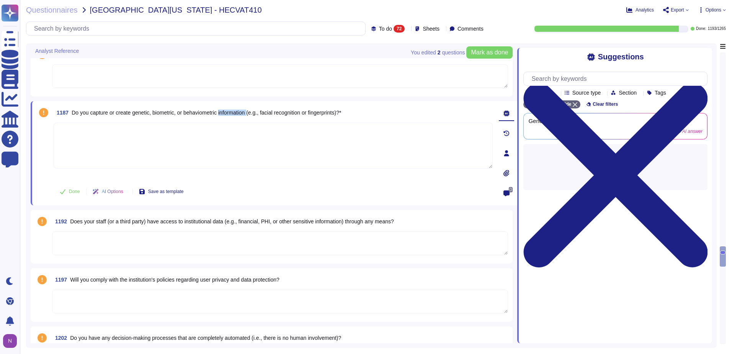
click at [228, 113] on span "Do you capture or create genetic, biometric, or behaviometric information (e.g.…" at bounding box center [206, 112] width 269 height 6
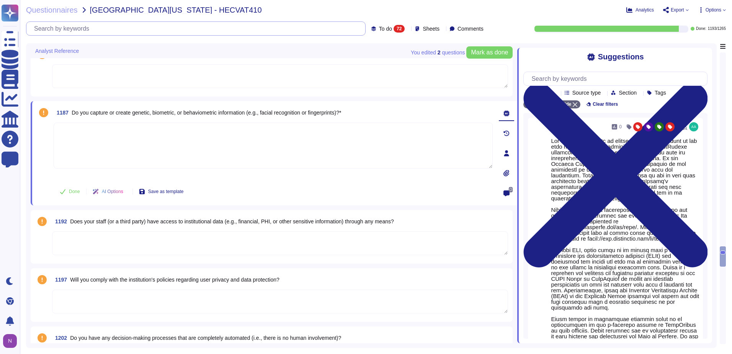
click at [157, 30] on input "text" at bounding box center [197, 28] width 335 height 13
paste input "Do you capture or create genetic, biometric, or behaviometric information (e.g.…"
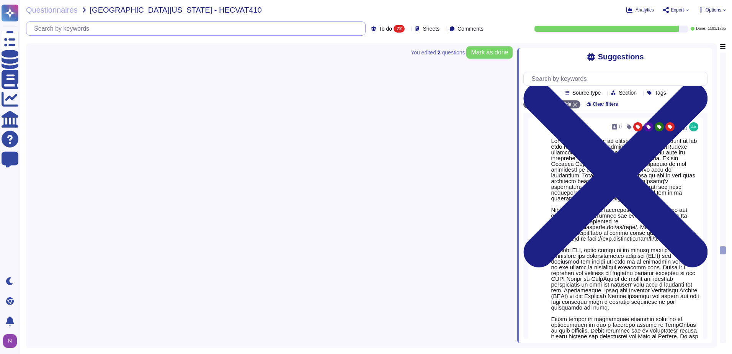
scroll to position [0, 0]
click at [379, 29] on span "To do" at bounding box center [385, 28] width 13 height 5
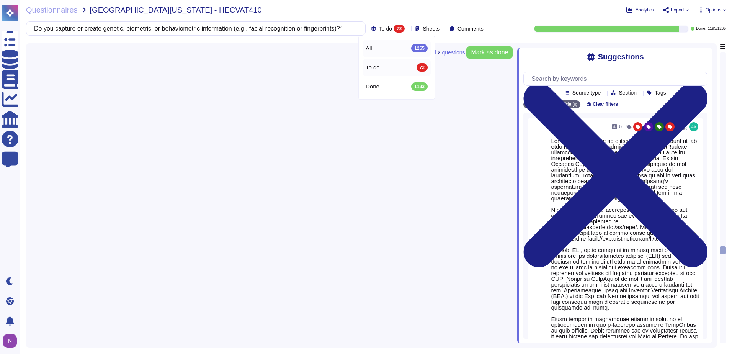
click at [369, 49] on span "All" at bounding box center [369, 48] width 7 height 7
click at [272, 28] on input "Do you capture or create genetic, biometric, or behaviometric information (e.g.…" at bounding box center [175, 28] width 290 height 13
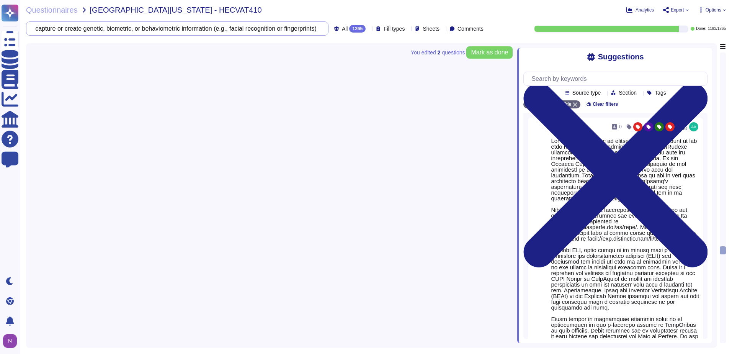
type input "Do you capture or create genetic, biometric, or behaviometric information (e.g.…"
click at [101, 28] on input "Do you capture or create genetic, biometric, or behaviometric information (e.g.…" at bounding box center [175, 28] width 290 height 13
click at [299, 27] on input "Do you capture or create genetic, biometric, or behaviometric information (e.g.…" at bounding box center [175, 28] width 290 height 13
click at [342, 29] on span "All 1265" at bounding box center [354, 29] width 24 height 8
click at [336, 65] on span "To do" at bounding box center [332, 67] width 14 height 7
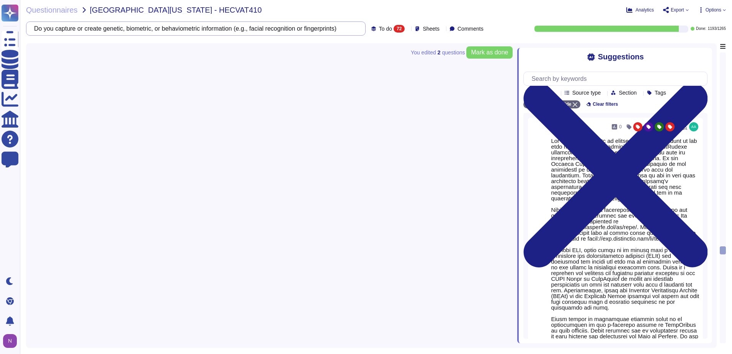
click at [307, 32] on input "Do you capture or create genetic, biometric, or behaviometric information (e.g.…" at bounding box center [193, 28] width 327 height 13
click at [275, 29] on input "Do you capture or create genetic, biometric, or behaviometric information (e.g.…" at bounding box center [175, 28] width 290 height 13
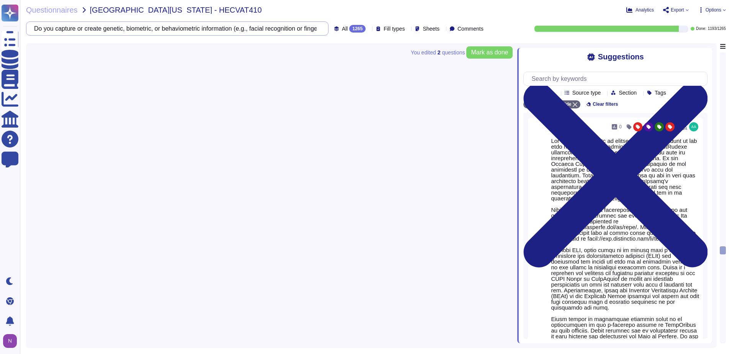
click at [275, 29] on input "Do you capture or create genetic, biometric, or behaviometric information (e.g.…" at bounding box center [175, 28] width 290 height 13
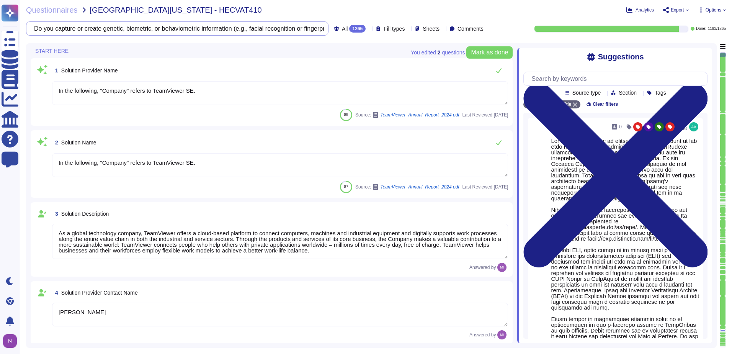
type textarea "In the following, "Company" refers to TeamViewer SE."
type textarea "As a global technology company, TeamViewer offers a cloud-based platform to con…"
type textarea "[PERSON_NAME]"
type textarea "Account Executive"
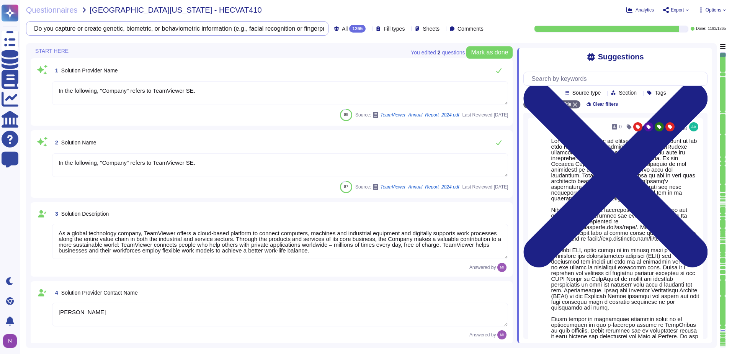
type textarea "[EMAIL_ADDRESS][DOMAIN_NAME]"
type textarea "1 727 647 3589"
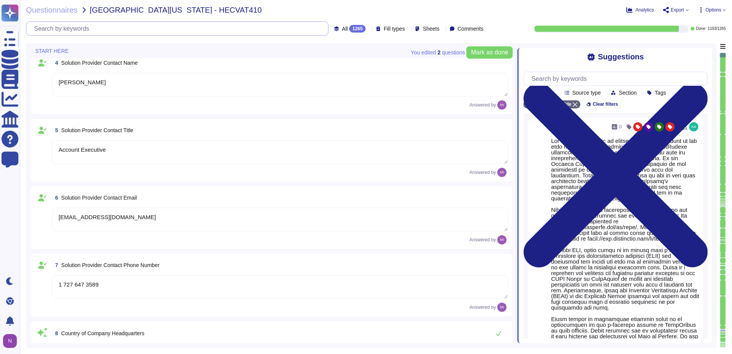
type textarea "TeamViewer US. Inc. * [STREET_ADDRESS]"
type textarea "TeamViewer Group has offices located around the globe."
type textarea "There is a dedicated PSIRT and CSIRT team to ensure coverage of all areas of th…"
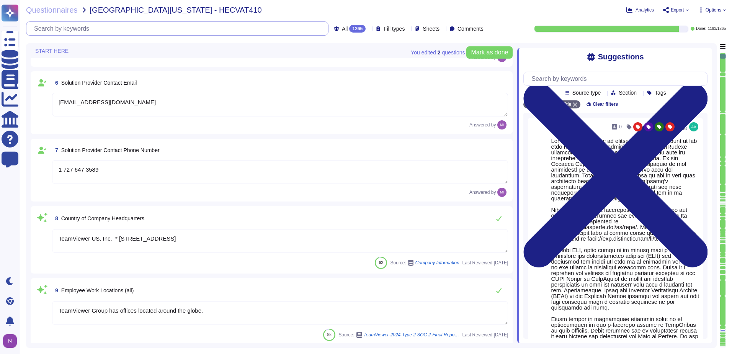
type textarea "The Group's parent company is TeamViewer SE, headquartered in [GEOGRAPHIC_DATA]…"
type textarea "There is a dedicated PSIRT and CSIRT team to ensure coverage of all areas of th…"
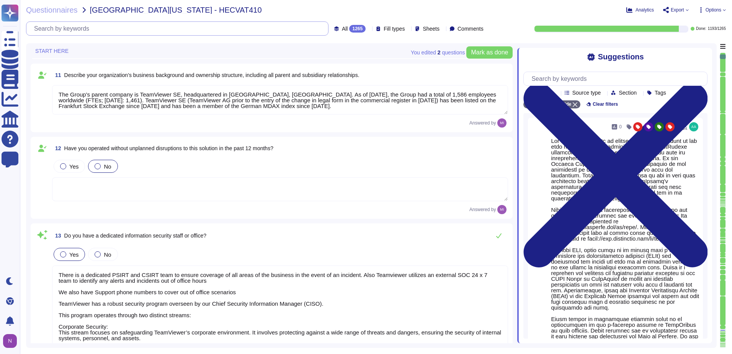
type textarea "The Trust Center provides access to relevant information about TeamViewer’s Sec…"
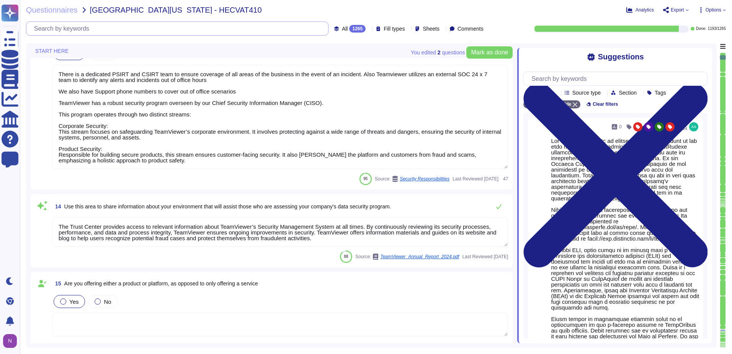
type textarea "Yes, our product includes an AI component, such as a script assistant that aids…"
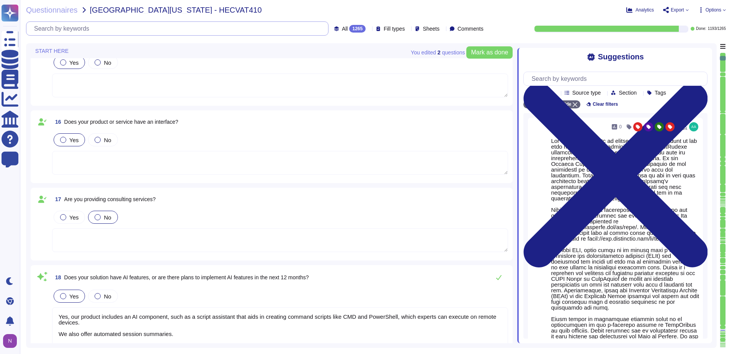
type textarea "TeamViewer owns several certifications which includes but does not limit to: • …"
type textarea "TeamViewer does not store, process or transmit cardholder data. Customer paymen…"
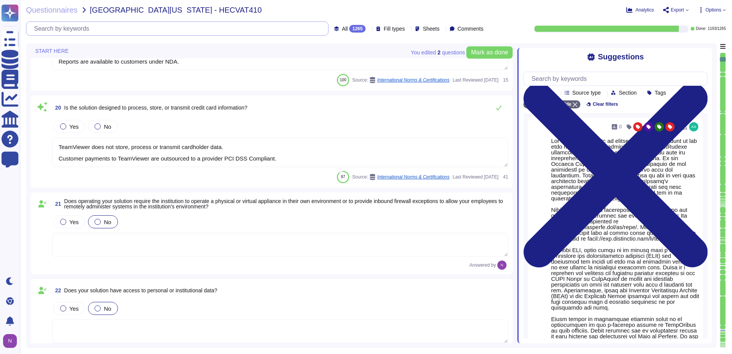
type textarea "In the following, "Company" refers to TeamViewer SE."
type textarea "With 1E, TeamViewer aims to create a comprehensive solution for IT processes, i…"
type textarea "i.V. [PERSON_NAME]"
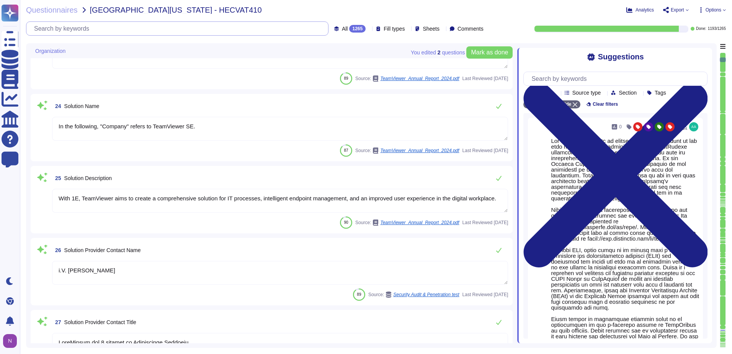
type textarea "LoreMipsum dol 0 sitamet co Adipiscinge Seddoeiu • Temporinc Utlabore • Etdolor…"
type textarea "Please contact [EMAIL_ADDRESS][DOMAIN_NAME] or via any of the methods specified…"
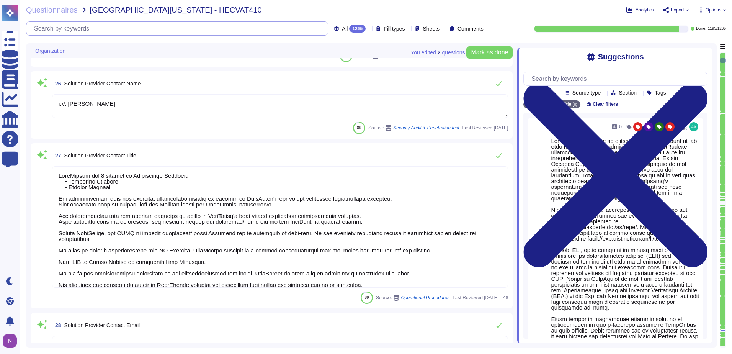
type textarea "TeamViewer's contact information is available under this link: [URL][DOMAIN_NAM…"
type textarea "TeamViewer US. Inc. * [STREET_ADDRESS]"
type textarea "TeamViewer does have a Business Continuity Plan and as well a Disaster Recovery…"
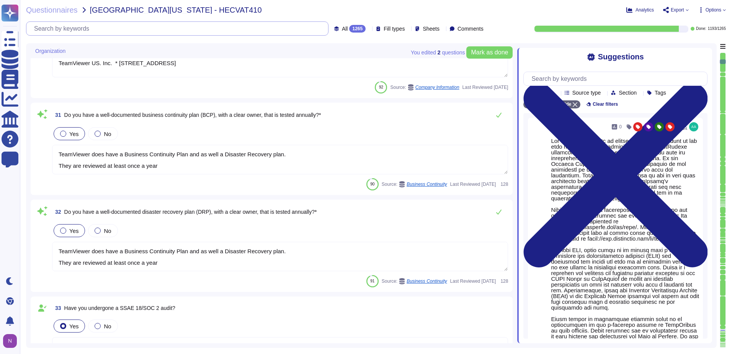
type textarea "TeamViewer's policies are aligned to the ISO27001. TeamViewer has developed and…"
type textarea "Please for the latest version refer to public available document present on [DO…"
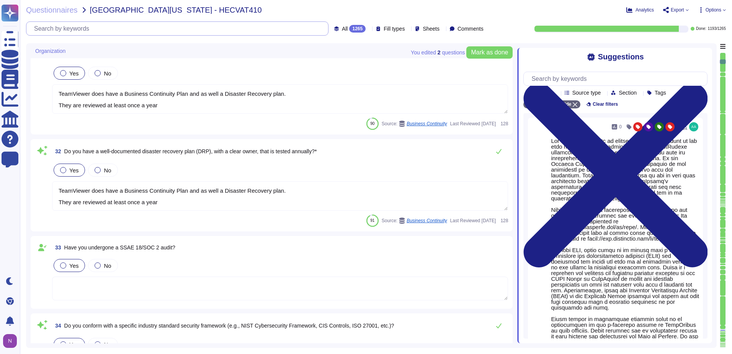
type textarea "TeamViewer maintains a variety of privacy policies and procedures, for which th…"
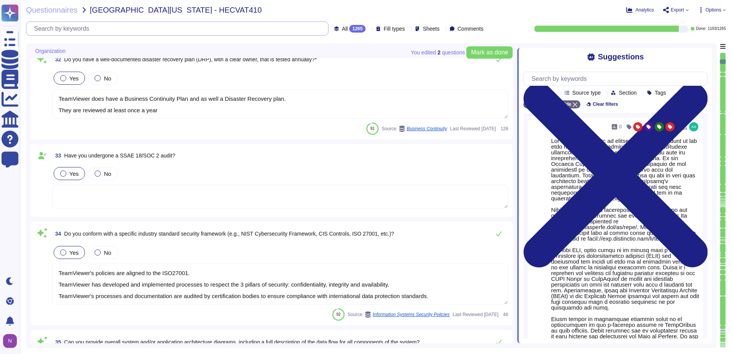
scroll to position [2641, 0]
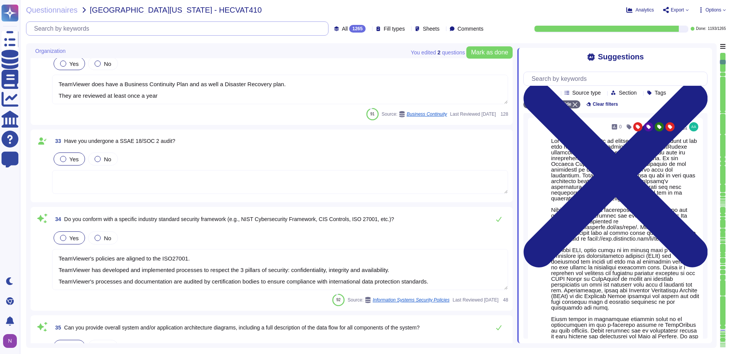
type textarea "TeamViewer has processes, policies, and procedures that describe physical secur…"
click at [349, 25] on div "1265" at bounding box center [357, 29] width 16 height 8
click at [330, 68] on span "To do" at bounding box center [332, 67] width 14 height 7
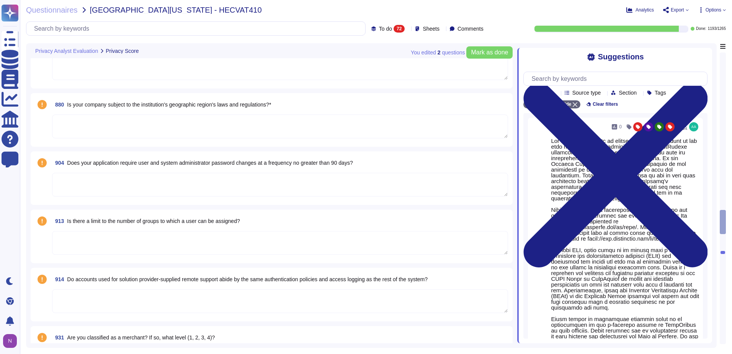
scroll to position [3406, 0]
type textarea "Ask the solution provider about its infrastructure and if there is a solution t…"
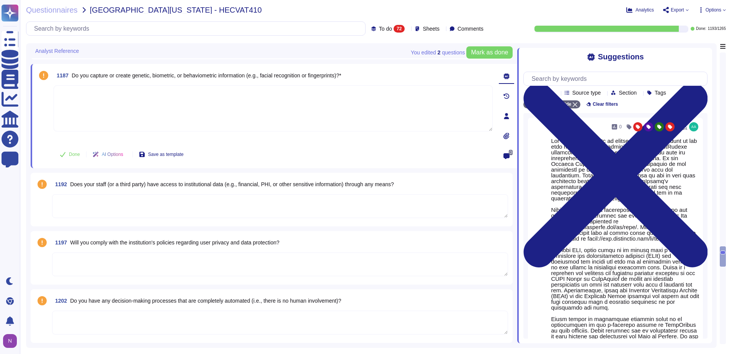
scroll to position [3854, 0]
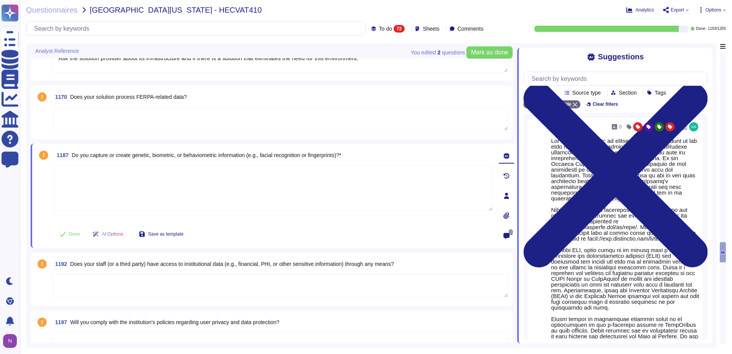
click at [169, 179] on textarea at bounding box center [273, 188] width 439 height 46
type textarea "No"
click at [70, 233] on span "Done" at bounding box center [74, 234] width 11 height 5
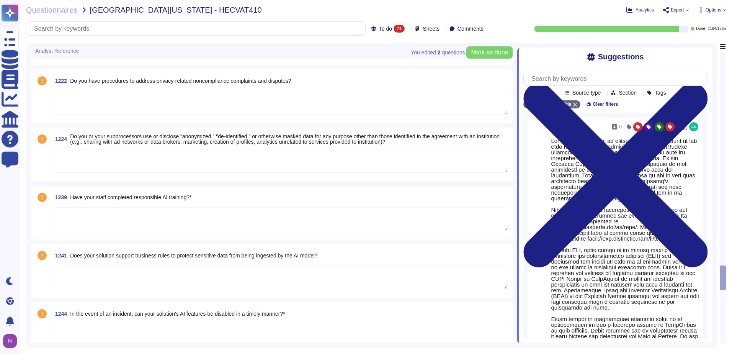
scroll to position [4237, 0]
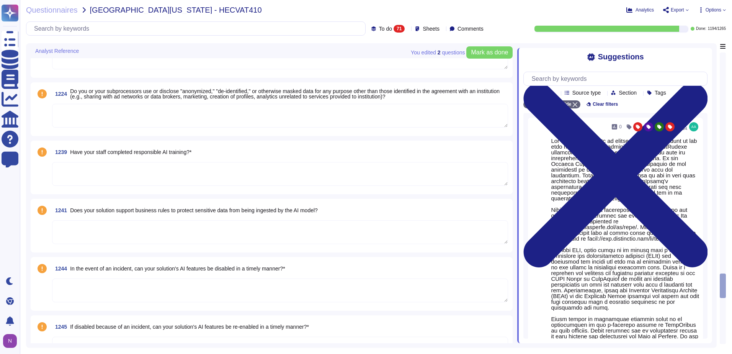
click at [175, 175] on textarea at bounding box center [280, 174] width 456 height 24
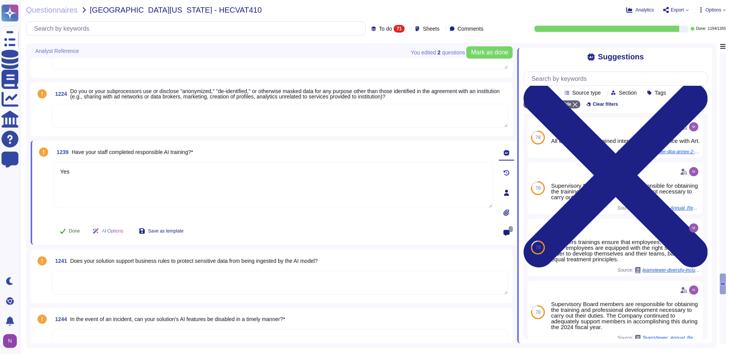
type textarea "Yes"
click at [74, 230] on span "Done" at bounding box center [74, 230] width 11 height 5
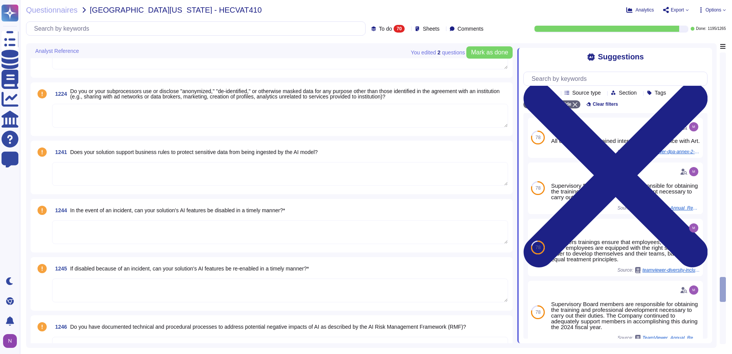
click at [137, 172] on textarea at bounding box center [280, 174] width 456 height 24
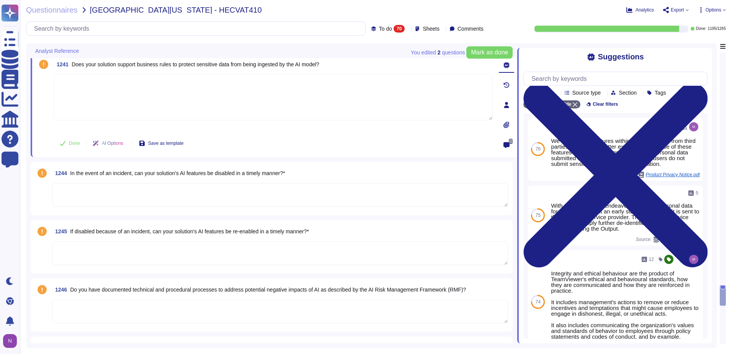
scroll to position [4352, 0]
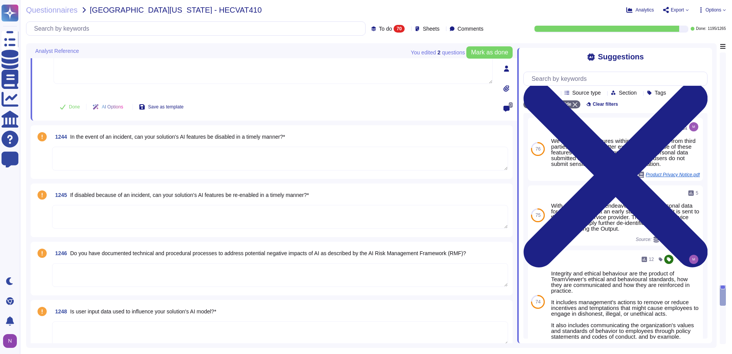
click at [152, 159] on textarea at bounding box center [280, 159] width 456 height 24
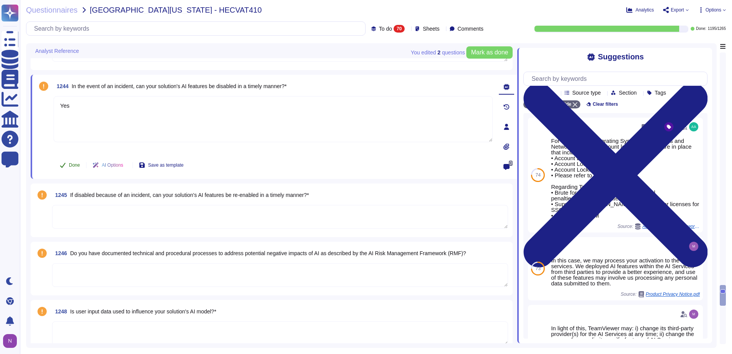
type textarea "Yes"
click at [75, 165] on span "Done" at bounding box center [74, 165] width 11 height 5
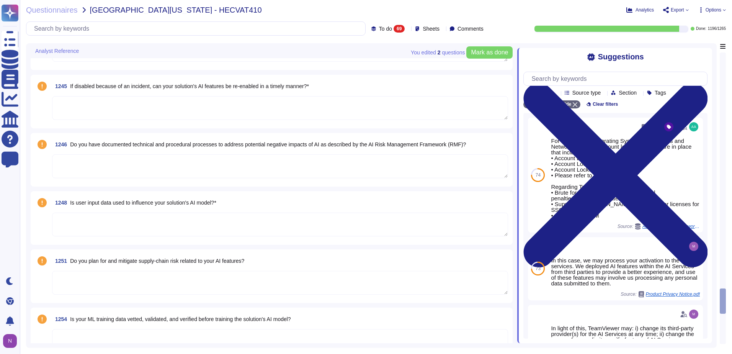
click at [136, 109] on textarea at bounding box center [280, 108] width 456 height 24
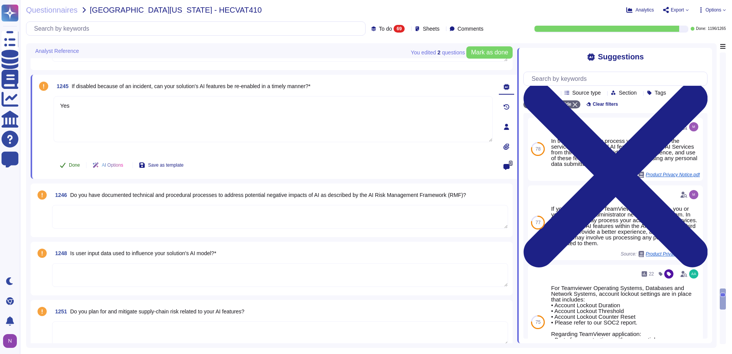
type textarea "Yes"
click at [72, 163] on span "Done" at bounding box center [74, 165] width 11 height 5
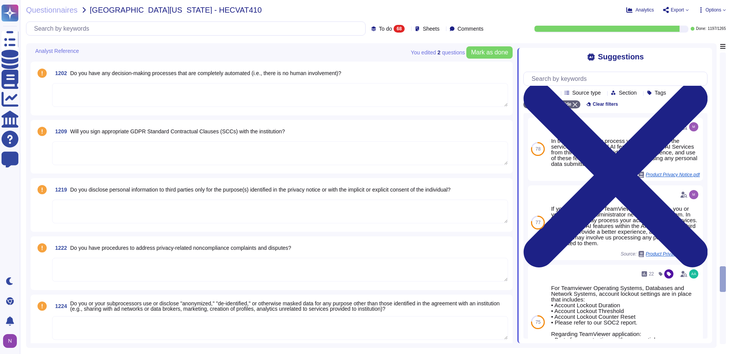
scroll to position [4036, 0]
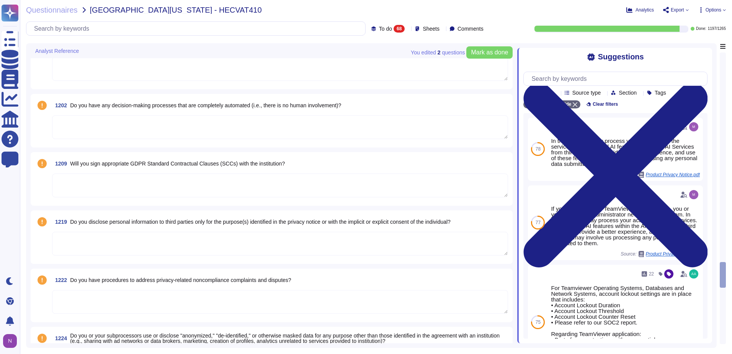
type textarea "Ask the solution provider about its infrastructure and if there is a solution t…"
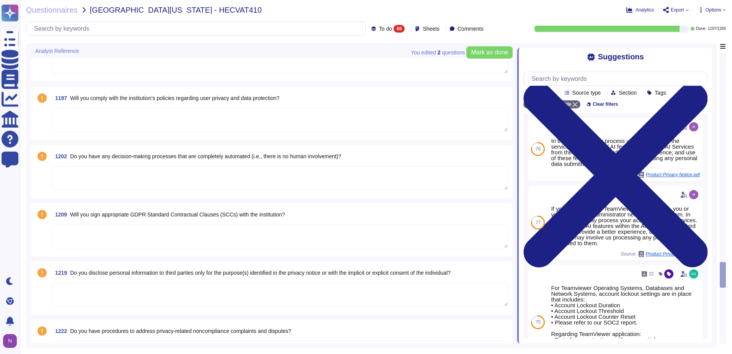
scroll to position [3960, 0]
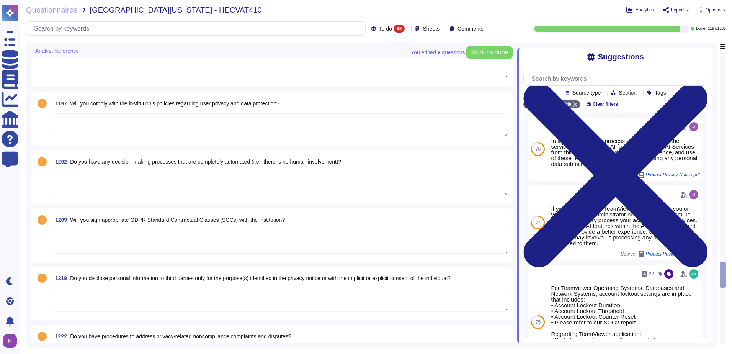
click at [134, 130] on textarea at bounding box center [280, 125] width 456 height 24
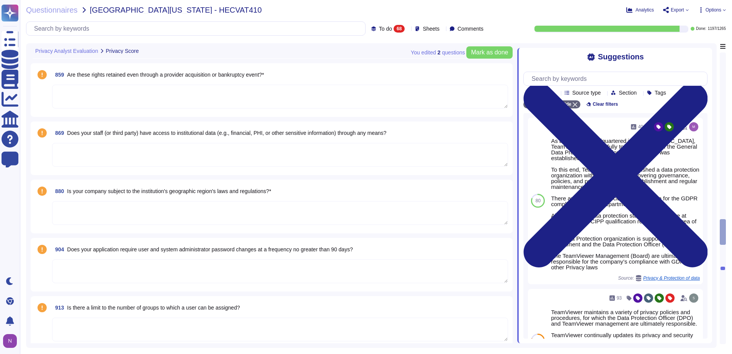
scroll to position [3309, 0]
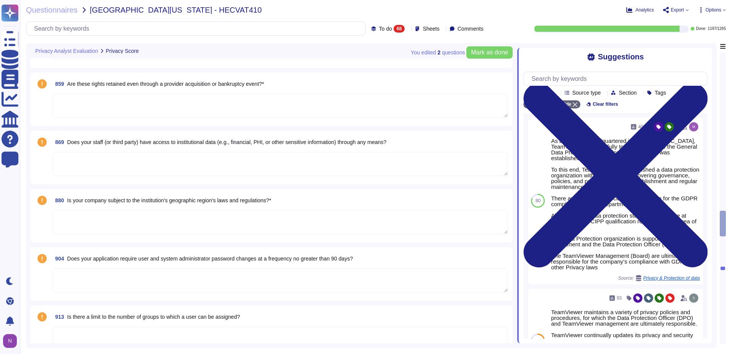
click at [144, 105] on textarea at bounding box center [280, 106] width 456 height 24
